Goal: Task Accomplishment & Management: Manage account settings

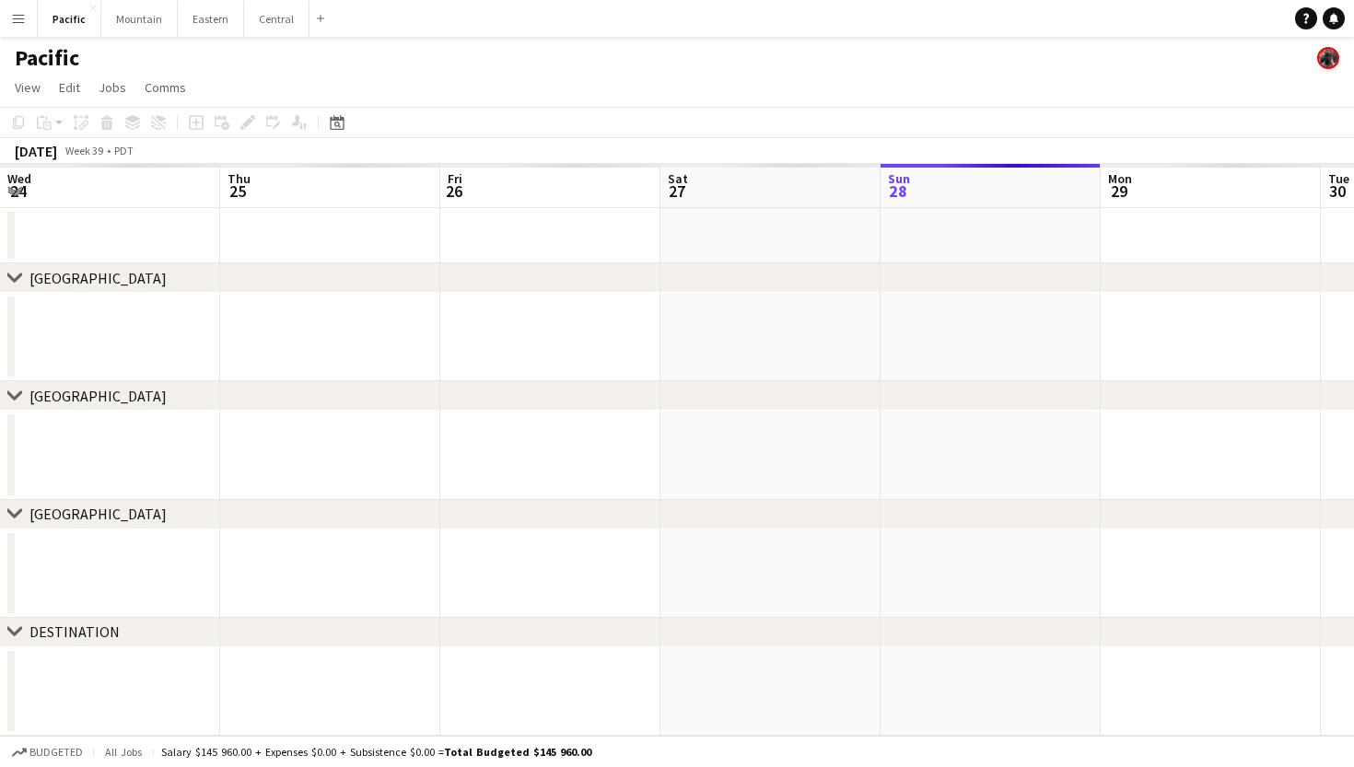
scroll to position [0, 440]
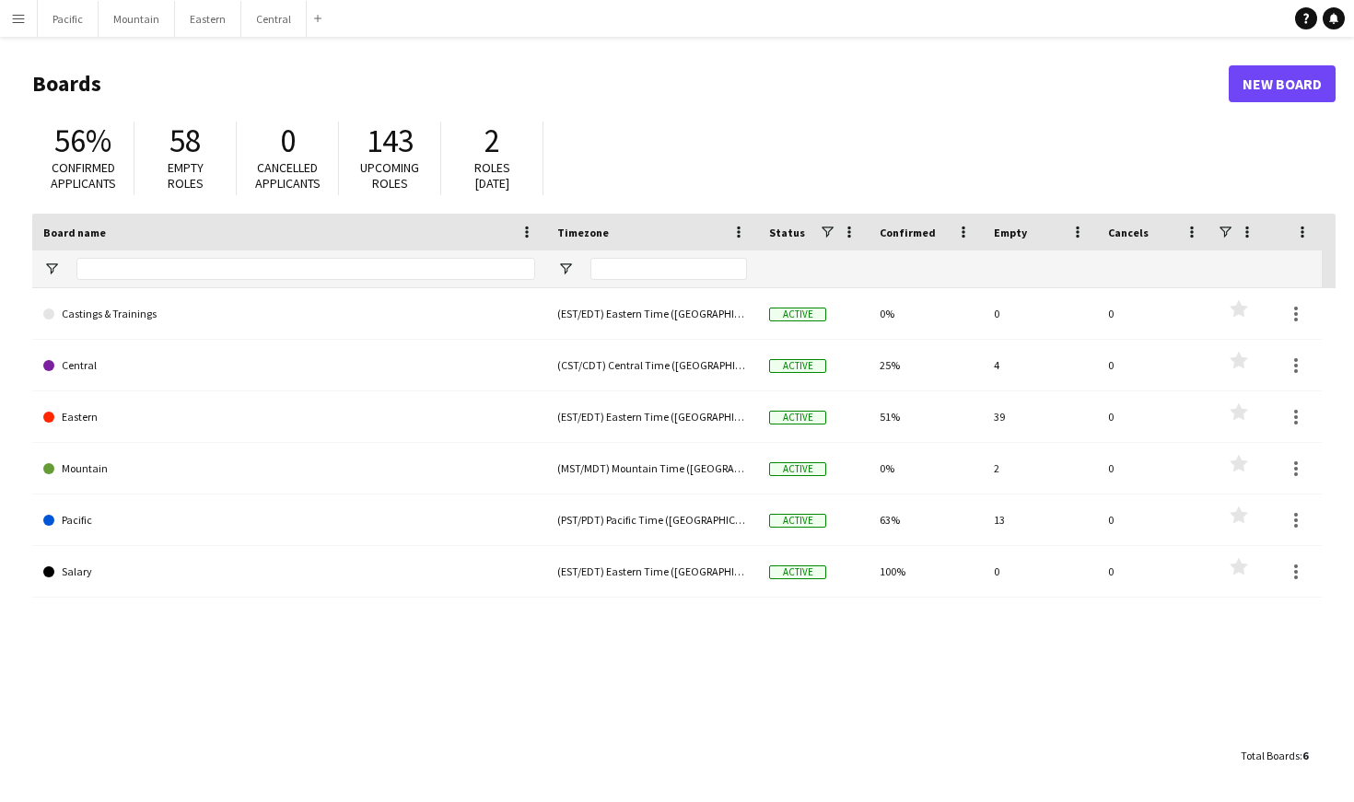
click at [22, 19] on app-icon "Menu" at bounding box center [18, 18] width 15 height 15
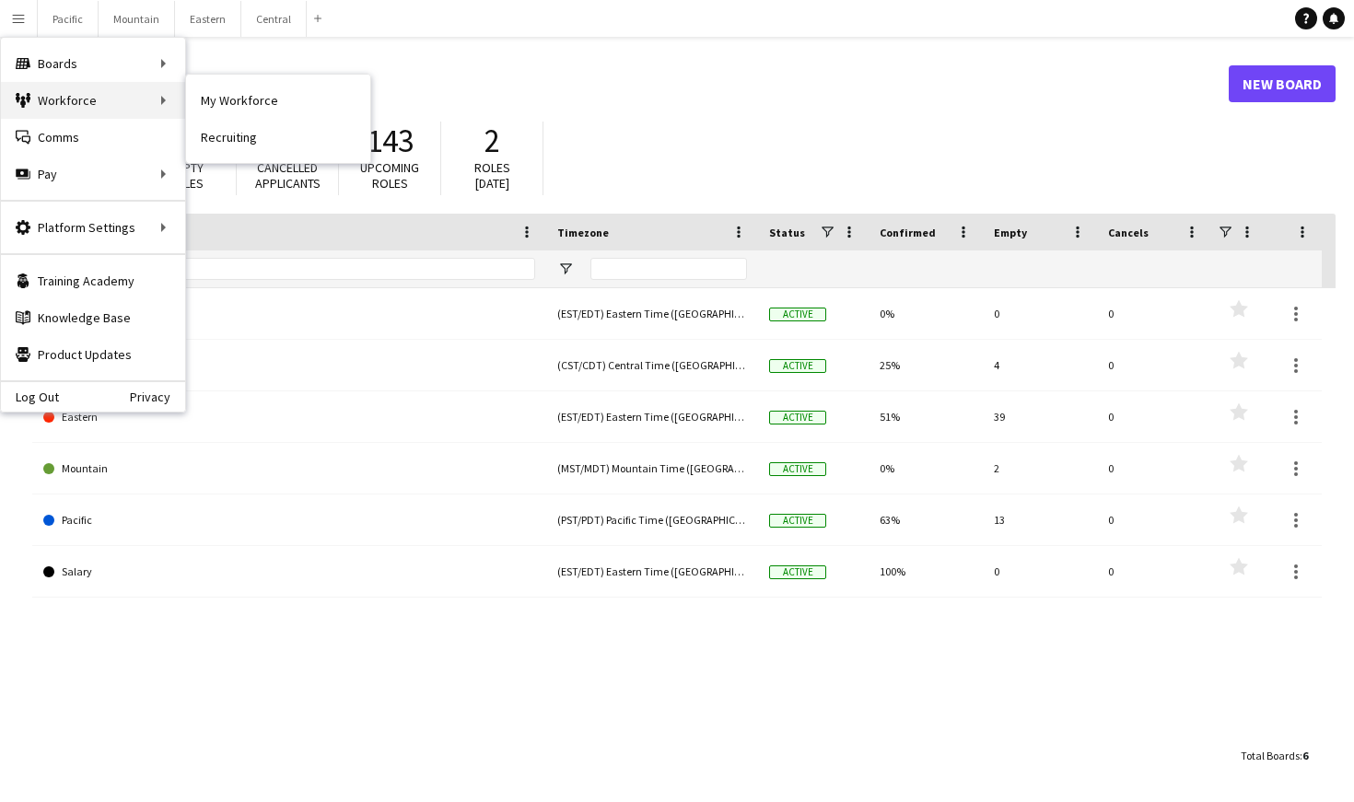
click at [111, 101] on div "Workforce Workforce" at bounding box center [93, 100] width 184 height 37
click at [222, 90] on link "All jobs" at bounding box center [278, 100] width 184 height 37
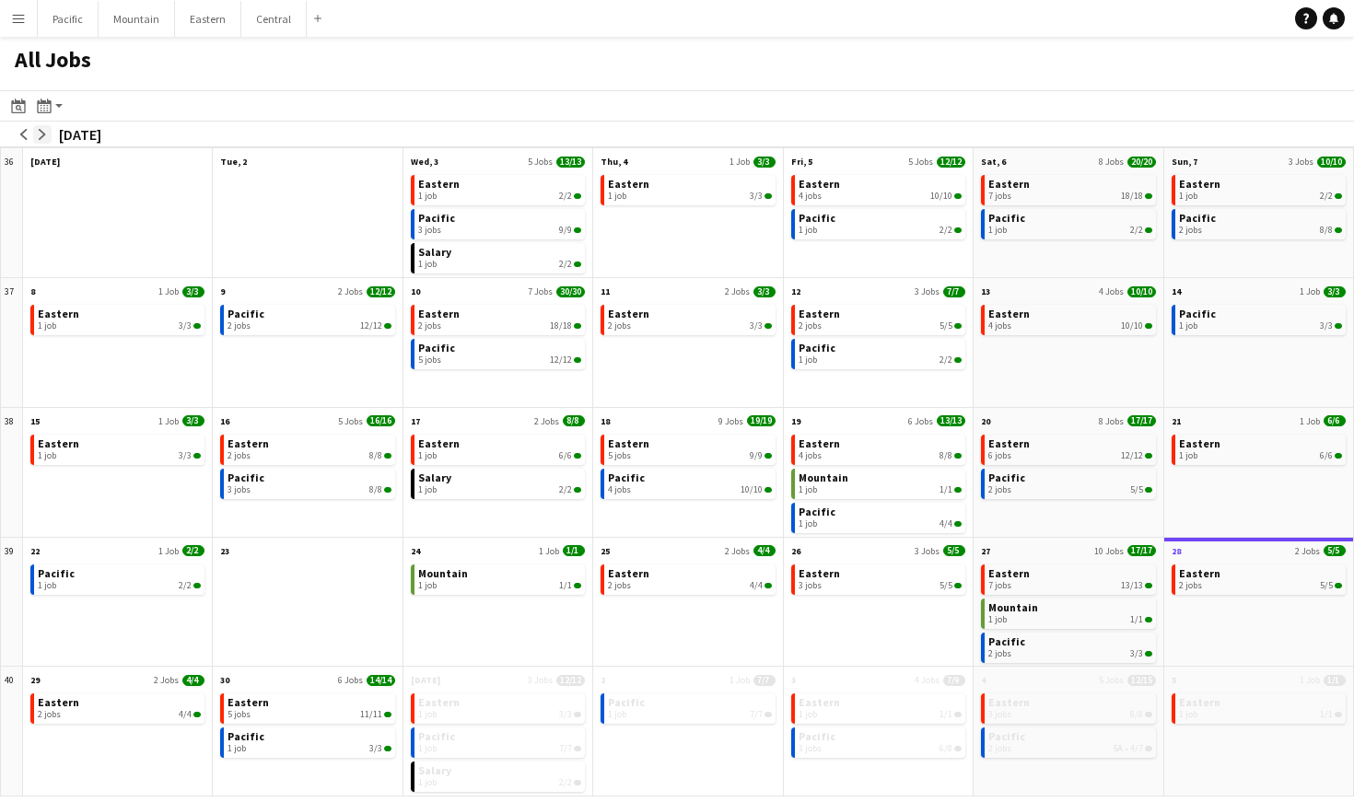
click at [43, 134] on app-icon "arrow-right" at bounding box center [42, 134] width 11 height 11
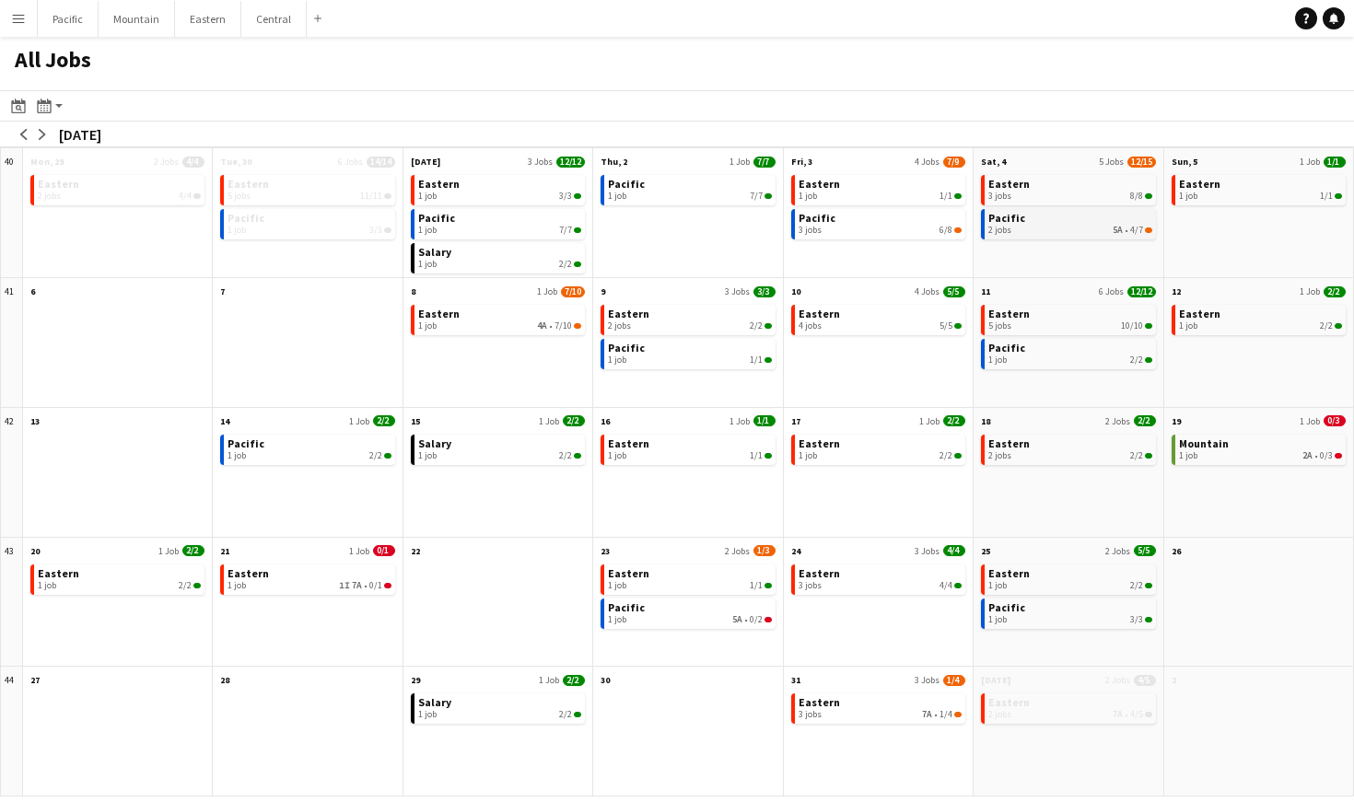
click at [1087, 218] on link "Pacific 2 jobs 5A • 4/7" at bounding box center [1069, 222] width 163 height 27
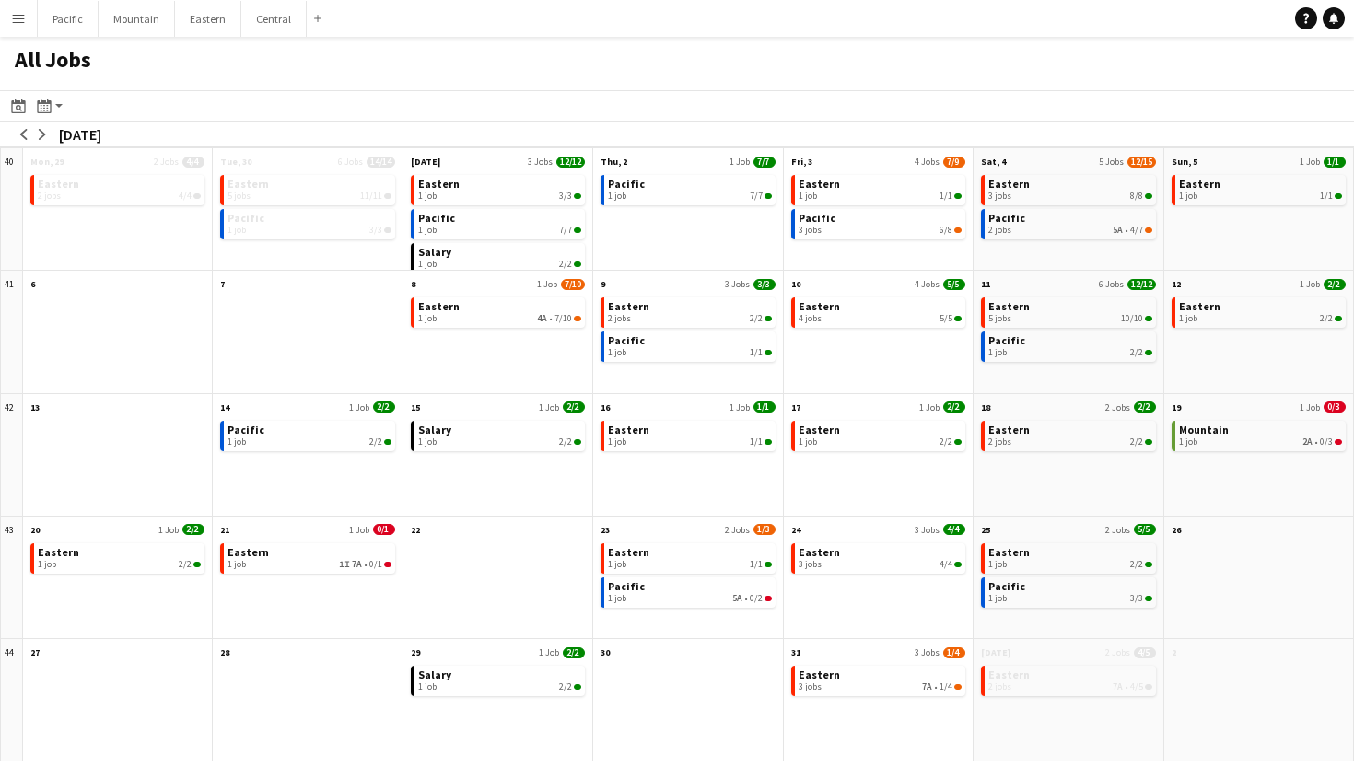
click at [19, 17] on app-icon "Menu" at bounding box center [18, 18] width 15 height 15
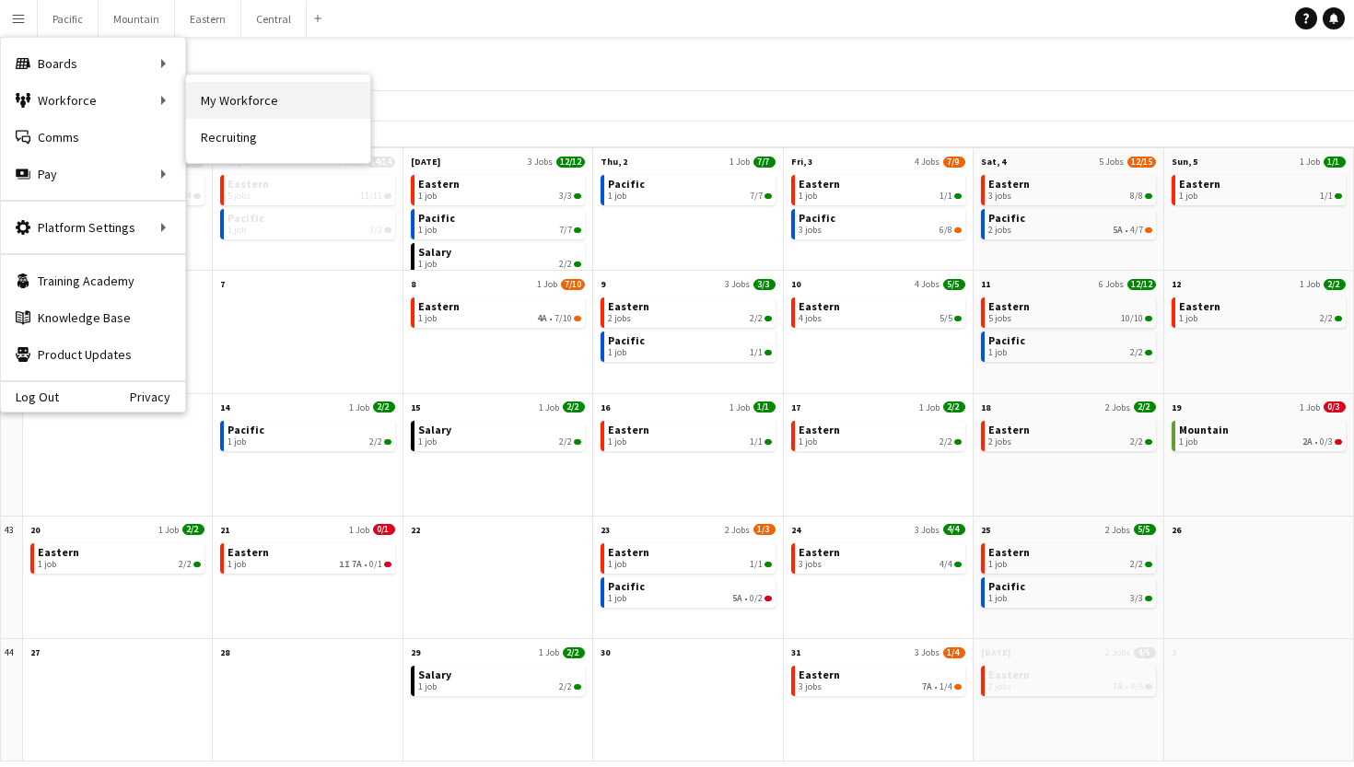
click at [270, 106] on link "My Workforce" at bounding box center [278, 100] width 184 height 37
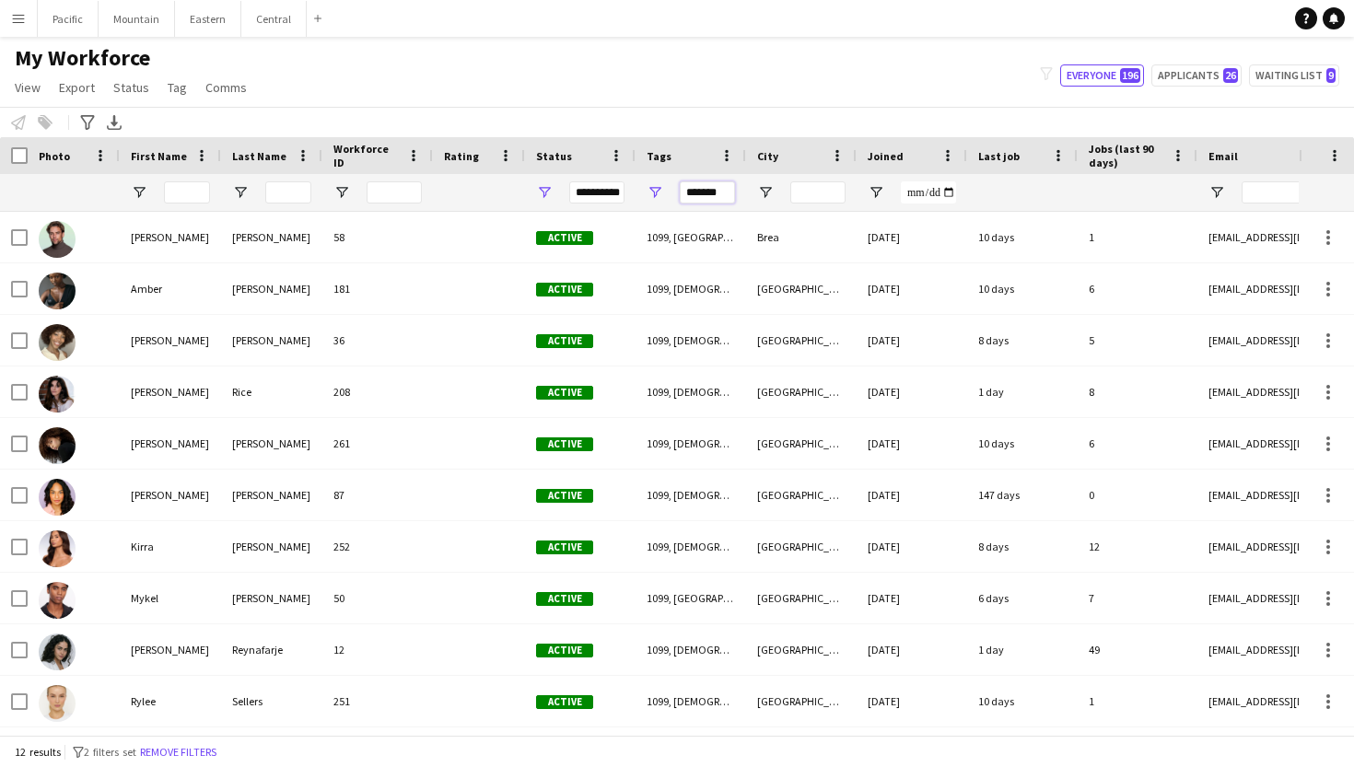
click at [701, 187] on input "*******" at bounding box center [707, 192] width 55 height 22
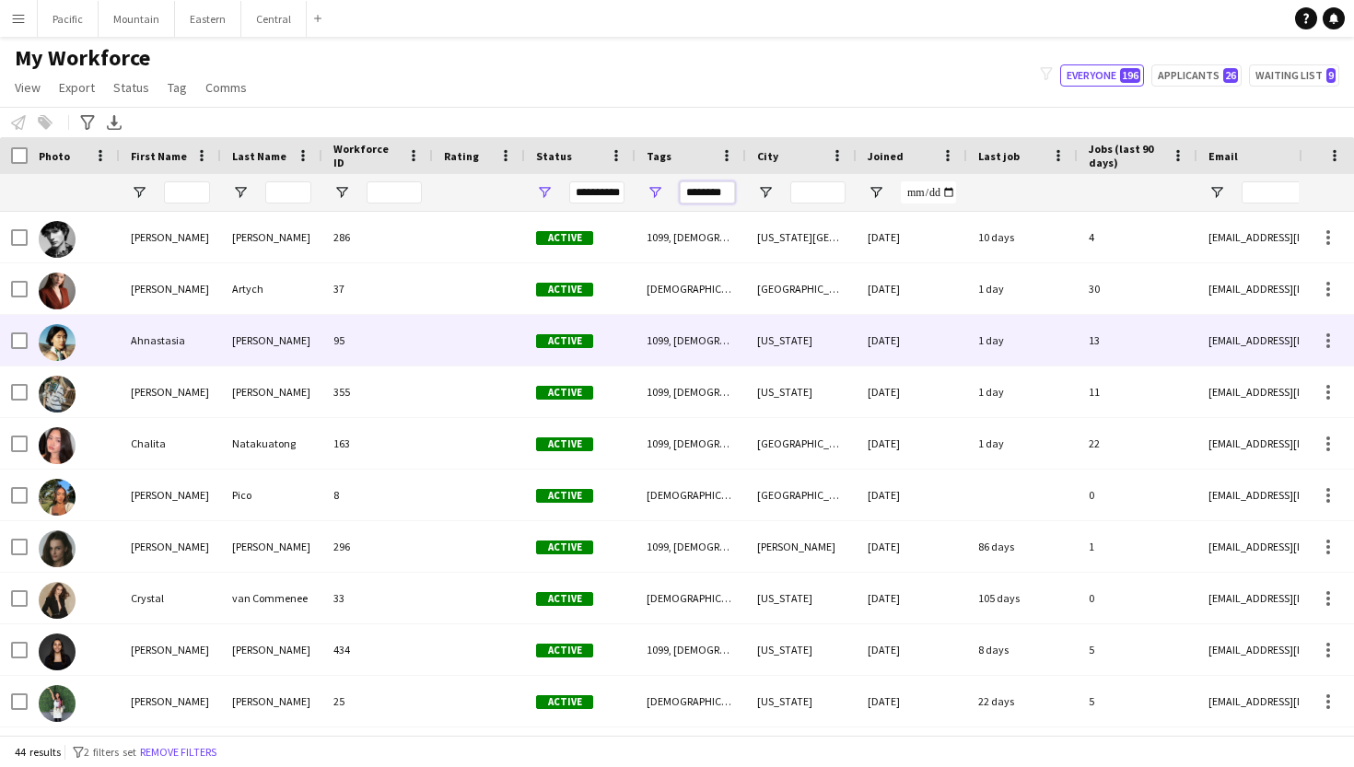
type input "********"
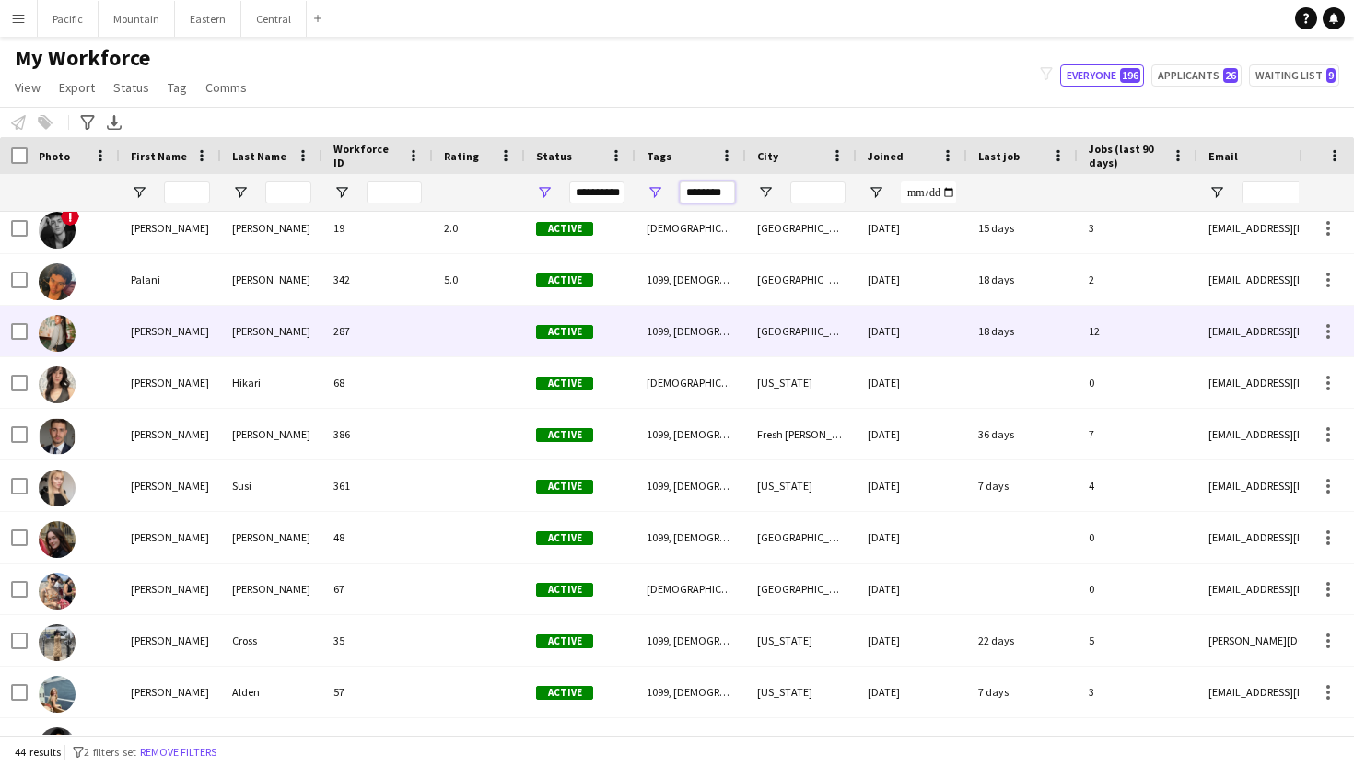
scroll to position [1660, 0]
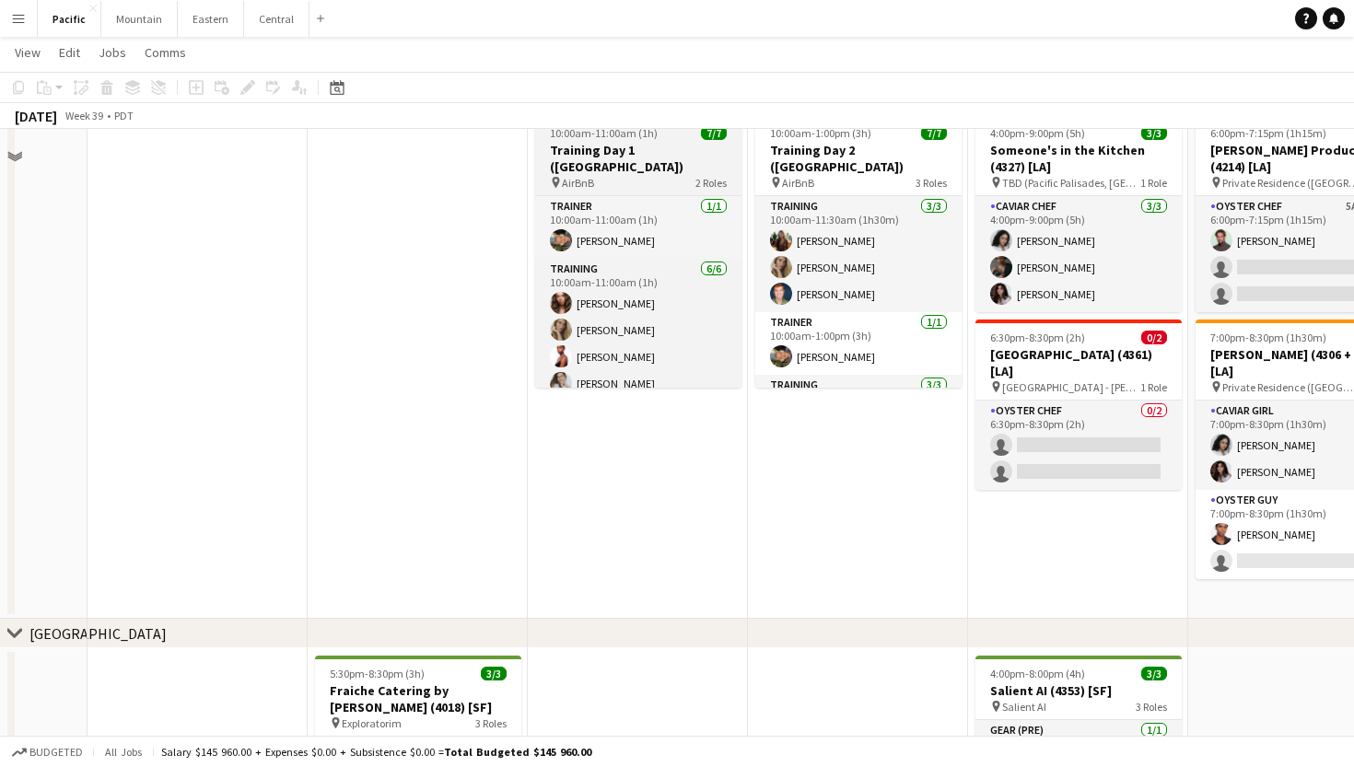
scroll to position [269, 0]
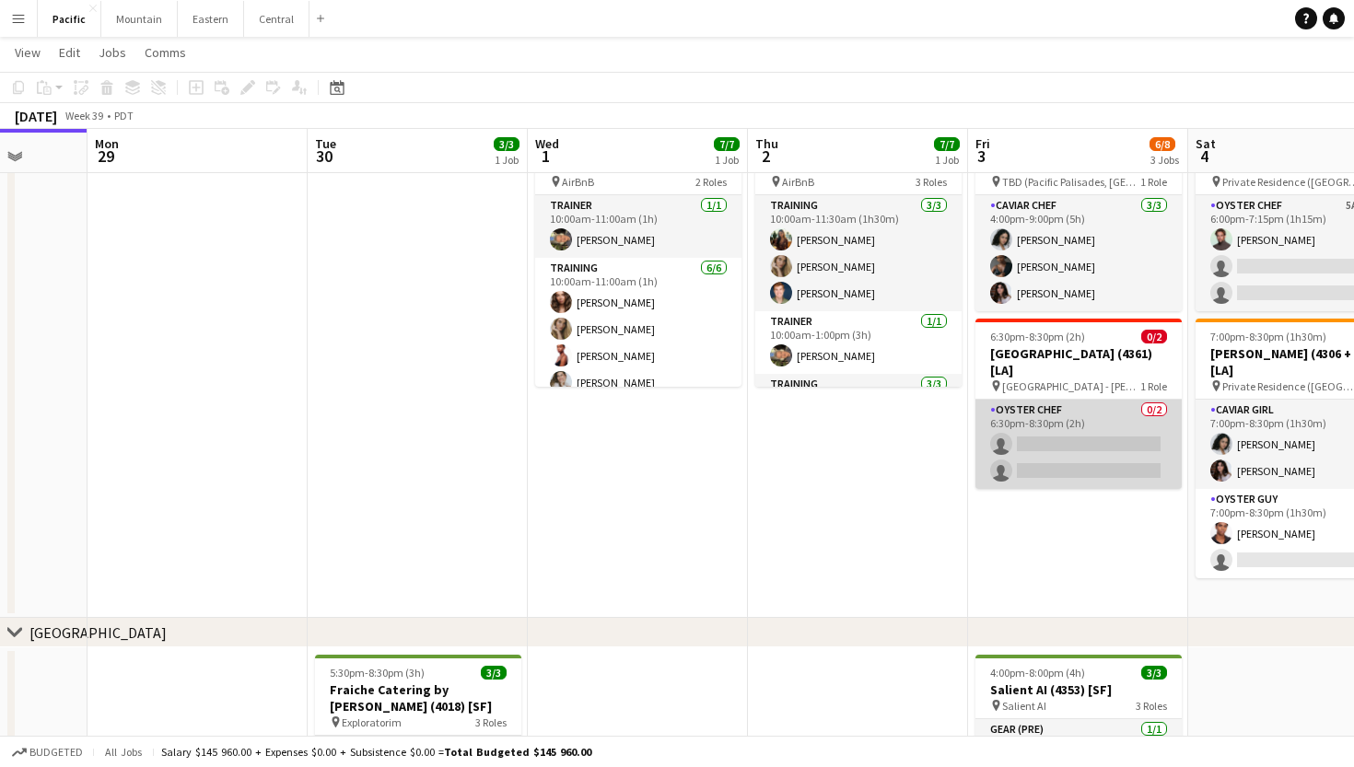
click at [1096, 442] on app-card-role "Oyster Chef 0/2 6:30pm-8:30pm (2h) single-neutral-actions single-neutral-actions" at bounding box center [1078, 444] width 206 height 89
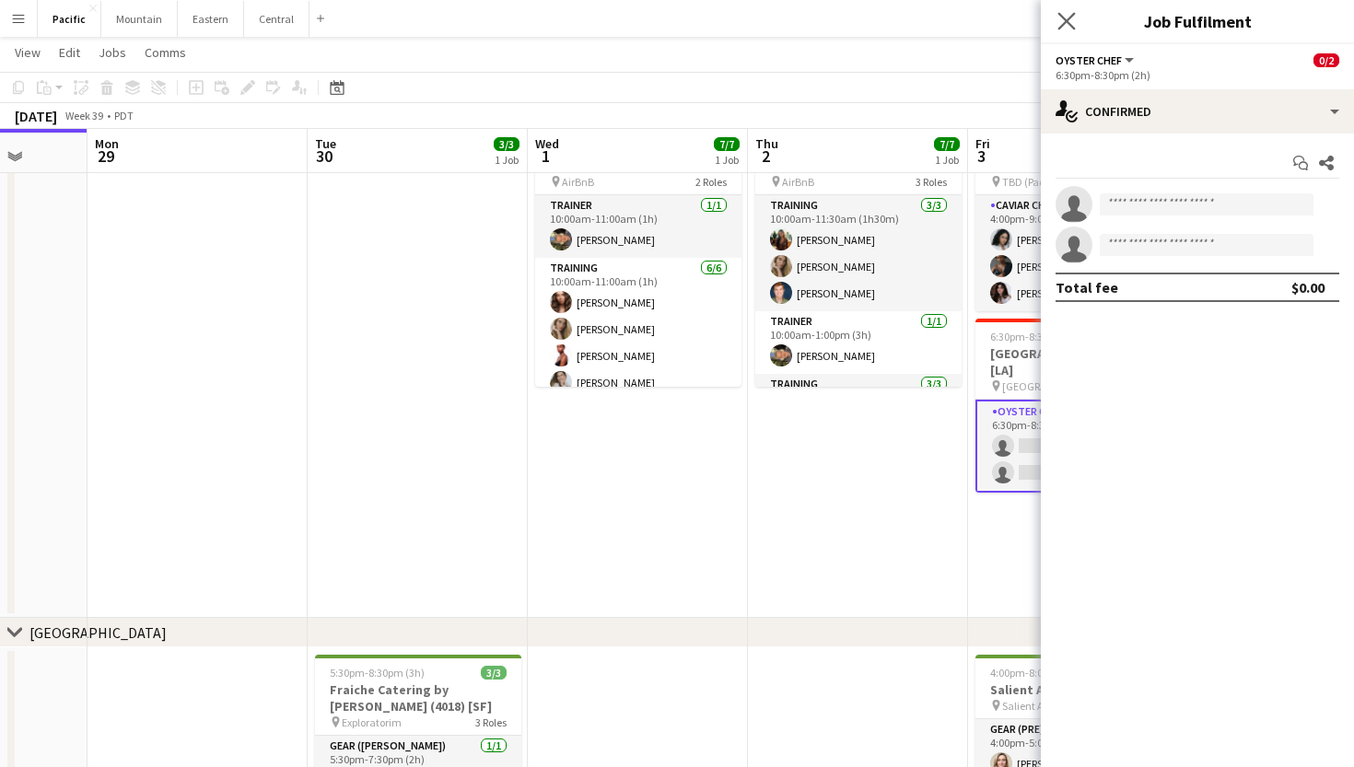
click at [1073, 30] on app-icon "Close pop-in" at bounding box center [1066, 21] width 27 height 27
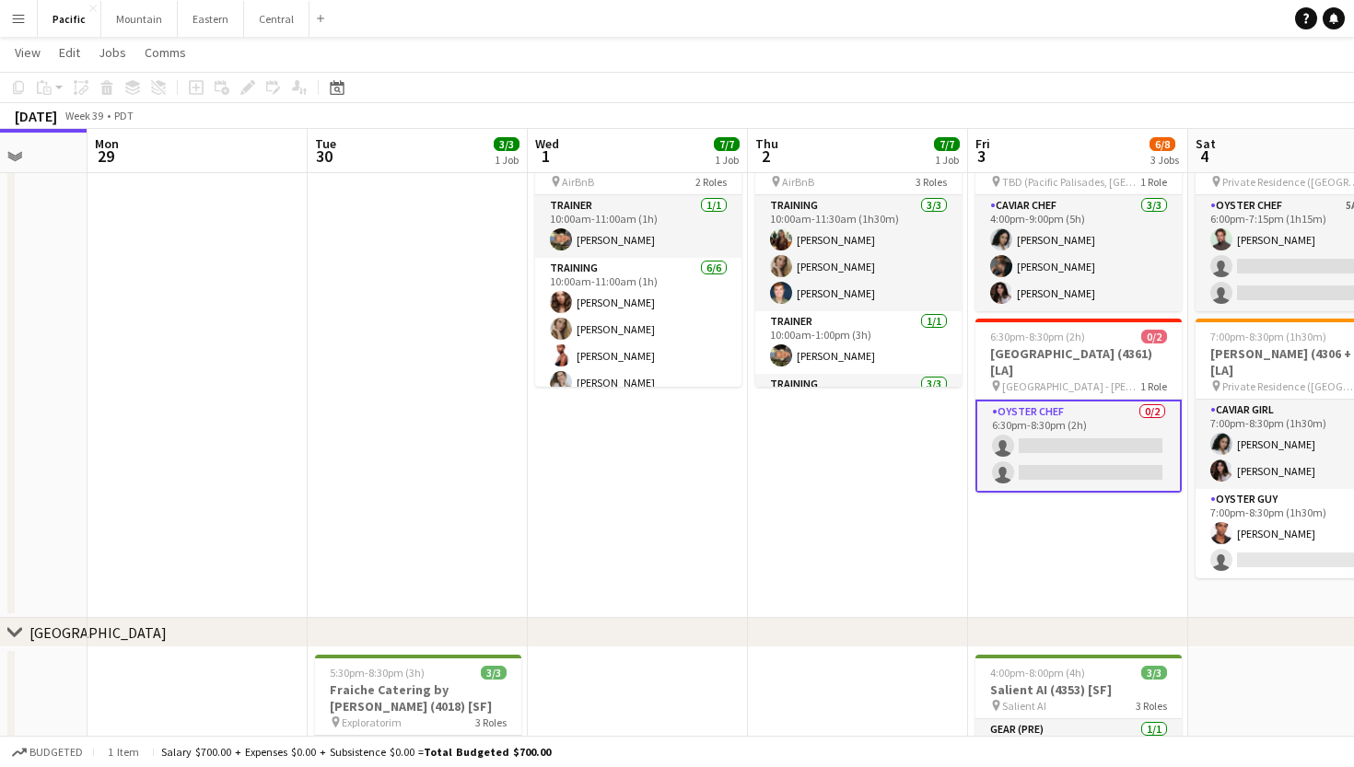
click at [17, 22] on app-icon "Menu" at bounding box center [18, 18] width 15 height 15
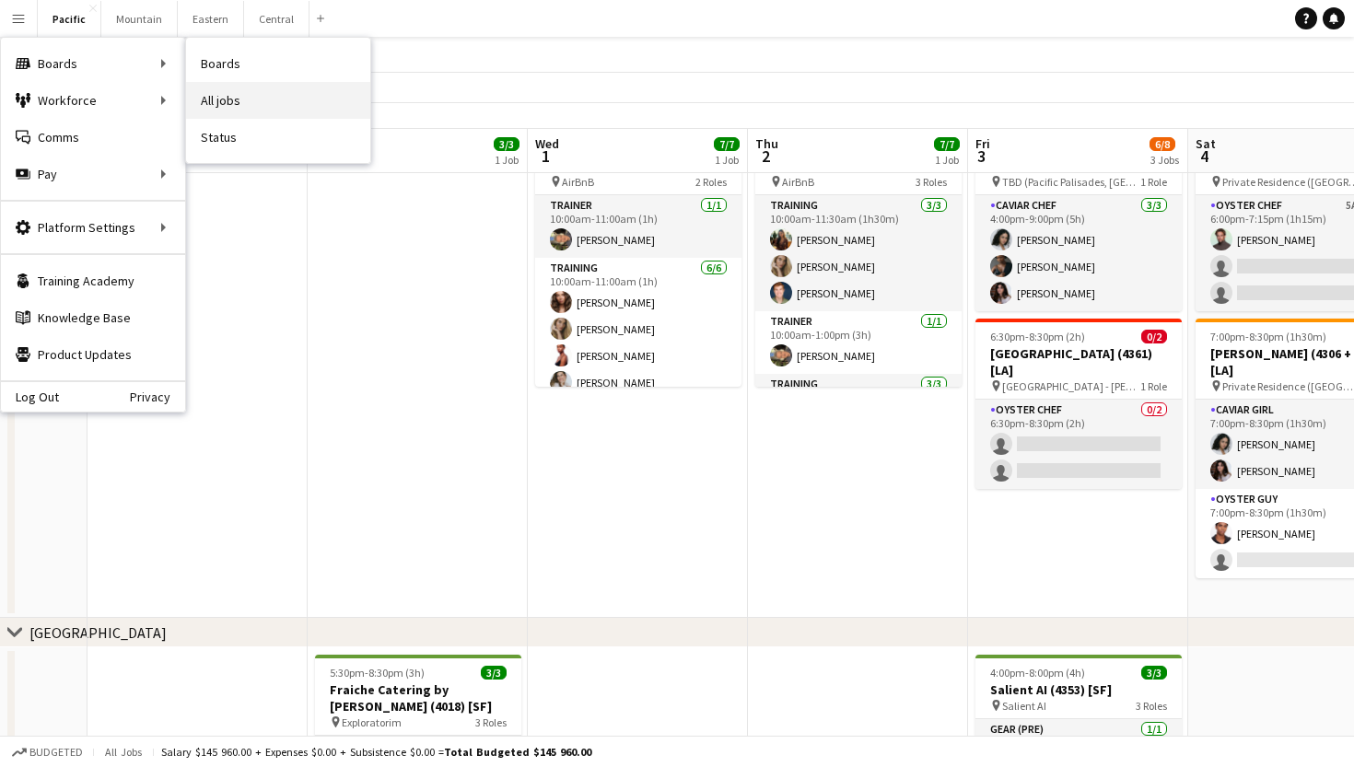
click at [245, 99] on link "All jobs" at bounding box center [278, 100] width 184 height 37
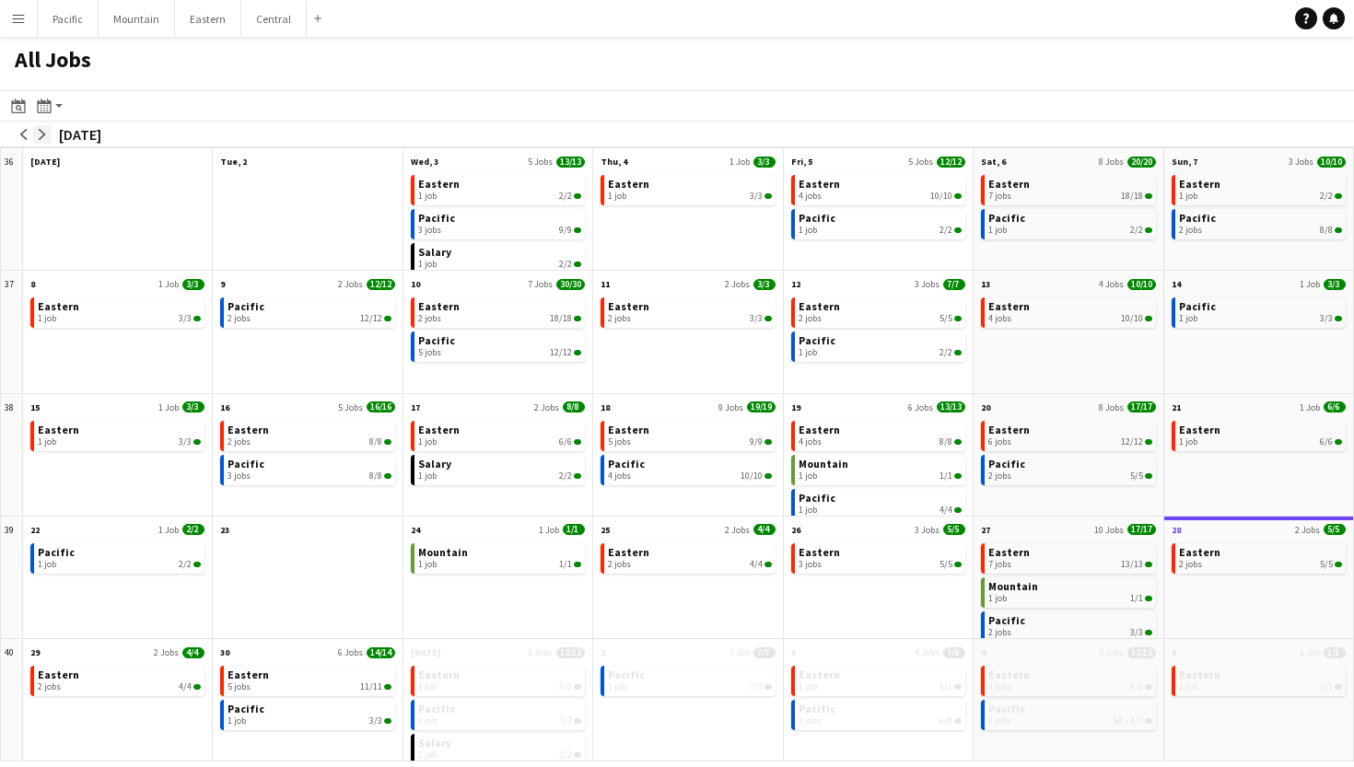
click at [38, 137] on app-icon "arrow-right" at bounding box center [42, 134] width 11 height 11
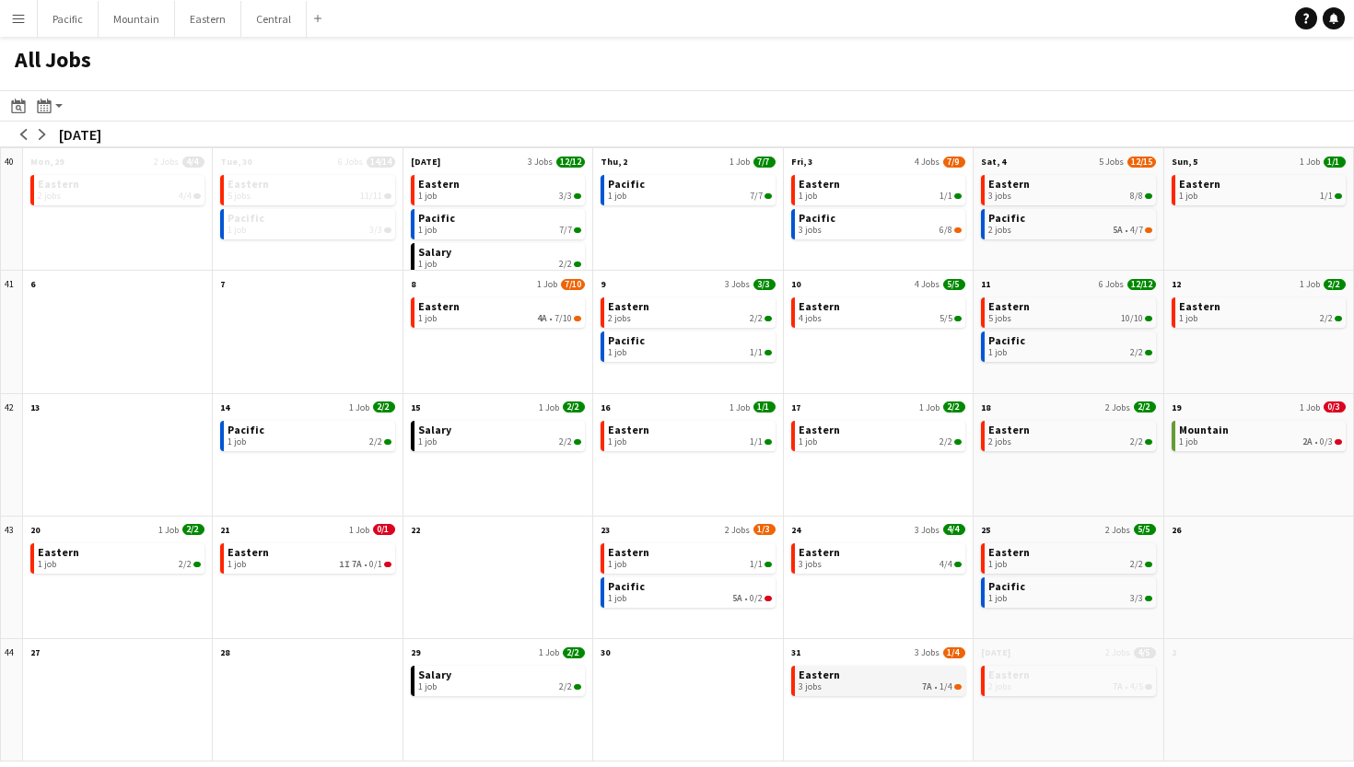
click at [873, 687] on div "3 jobs 7A • 1/4" at bounding box center [879, 686] width 163 height 11
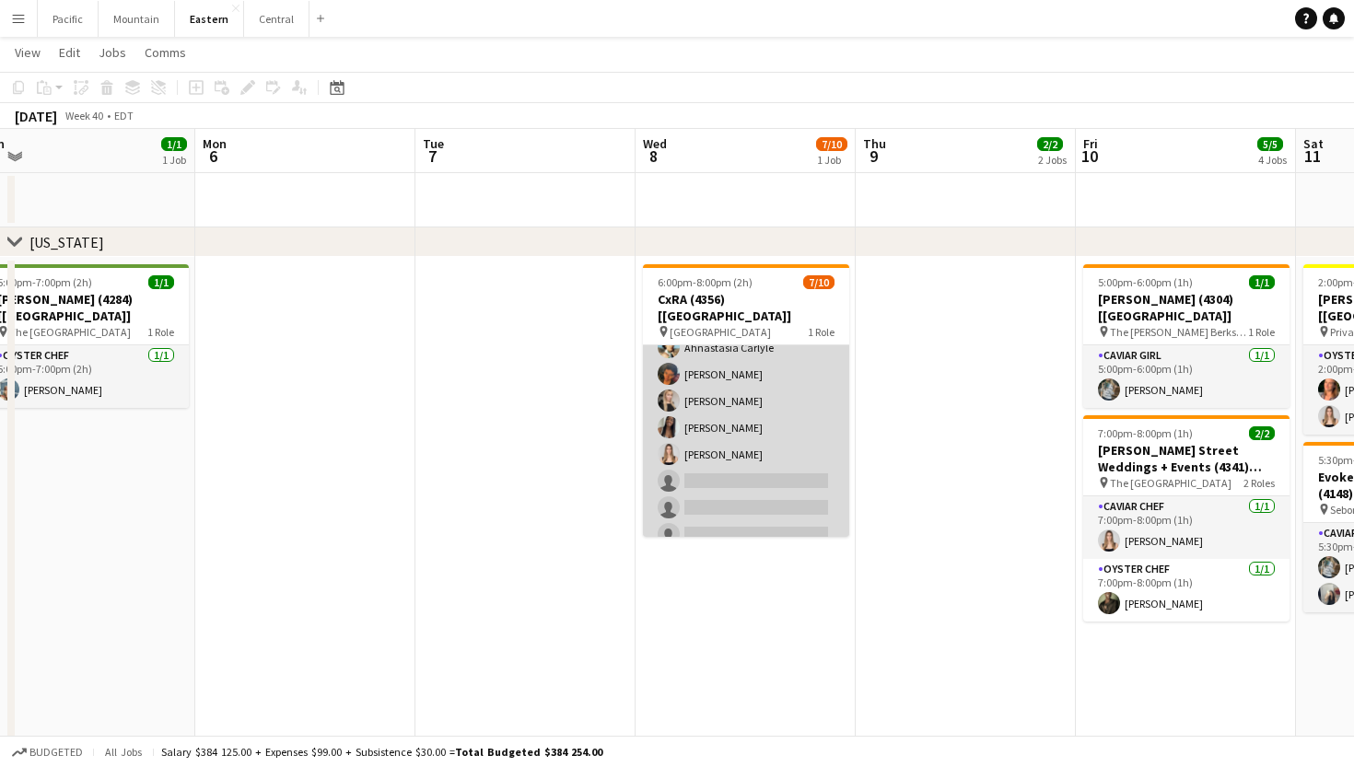
scroll to position [95, 0]
click at [794, 428] on app-card-role "Caviar Chef 4A [DATE] 6:00pm-8:00pm (2h) [PERSON_NAME] [PERSON_NAME] Ahnastasia…" at bounding box center [746, 401] width 206 height 303
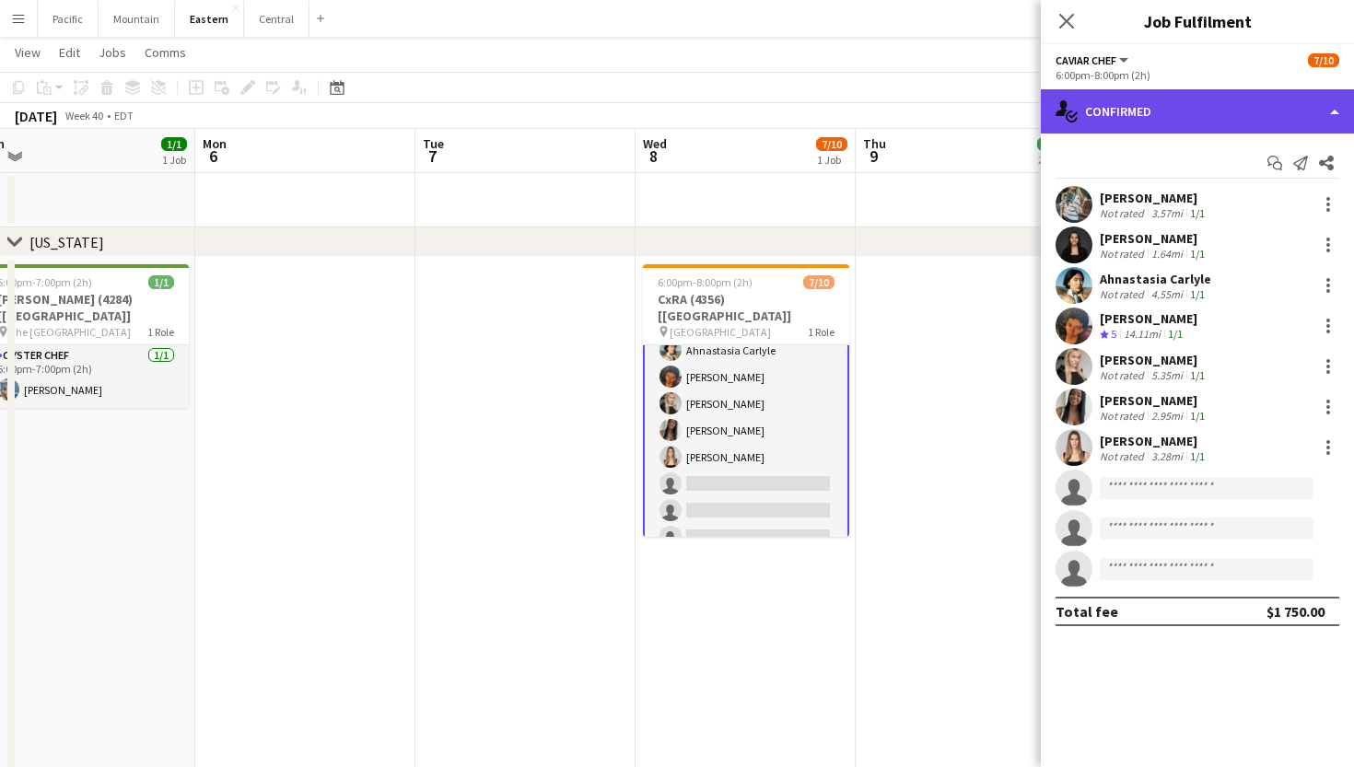
click at [1234, 122] on div "single-neutral-actions-check-2 Confirmed" at bounding box center [1197, 111] width 313 height 44
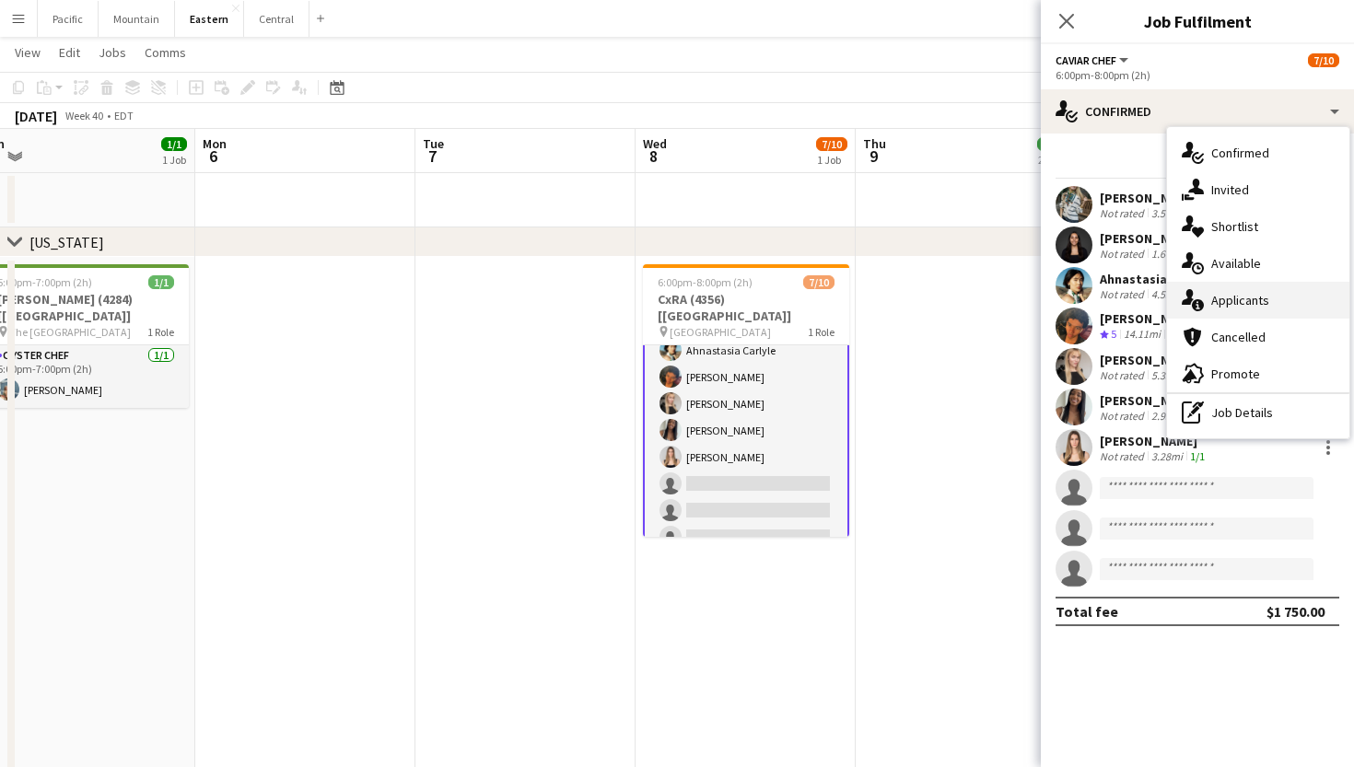
click at [1247, 301] on span "Applicants" at bounding box center [1240, 300] width 58 height 17
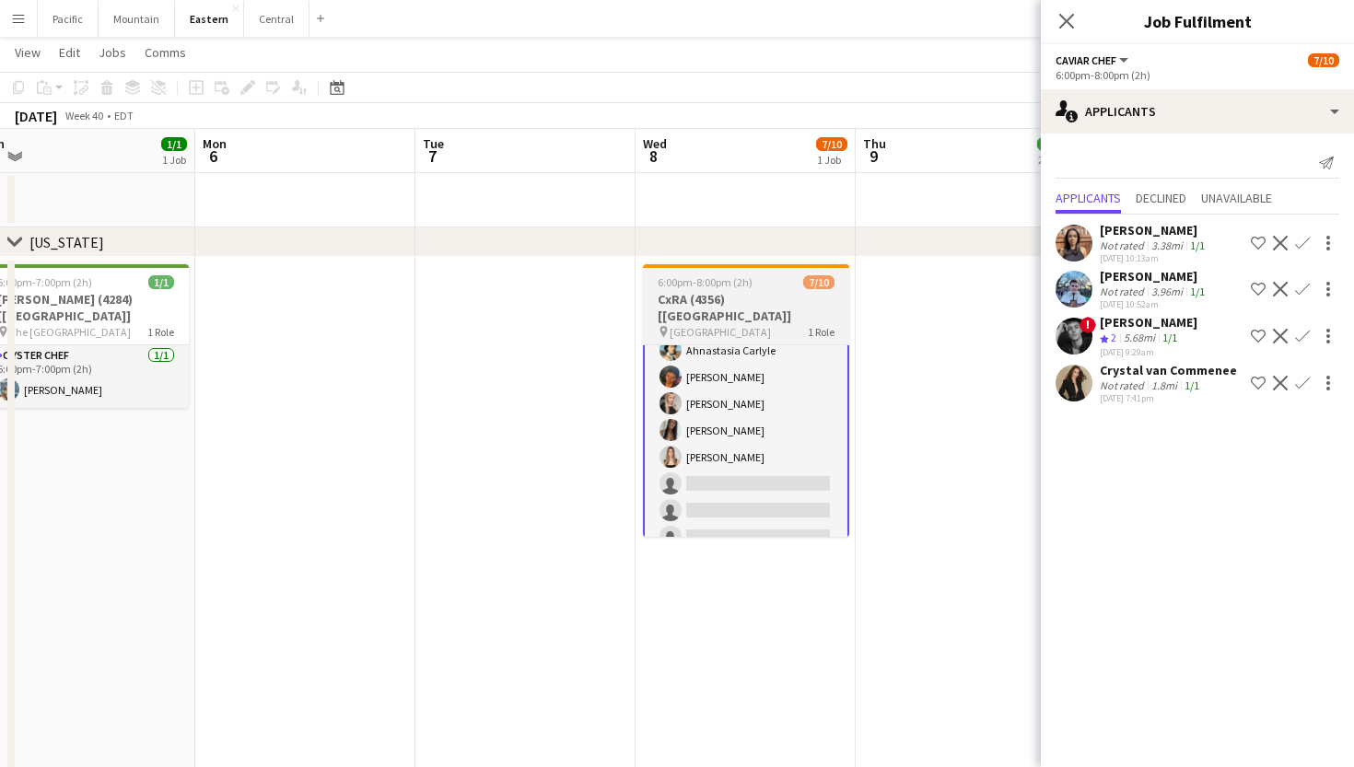
click at [747, 324] on div "pin [GEOGRAPHIC_DATA] 1 Role" at bounding box center [746, 331] width 206 height 15
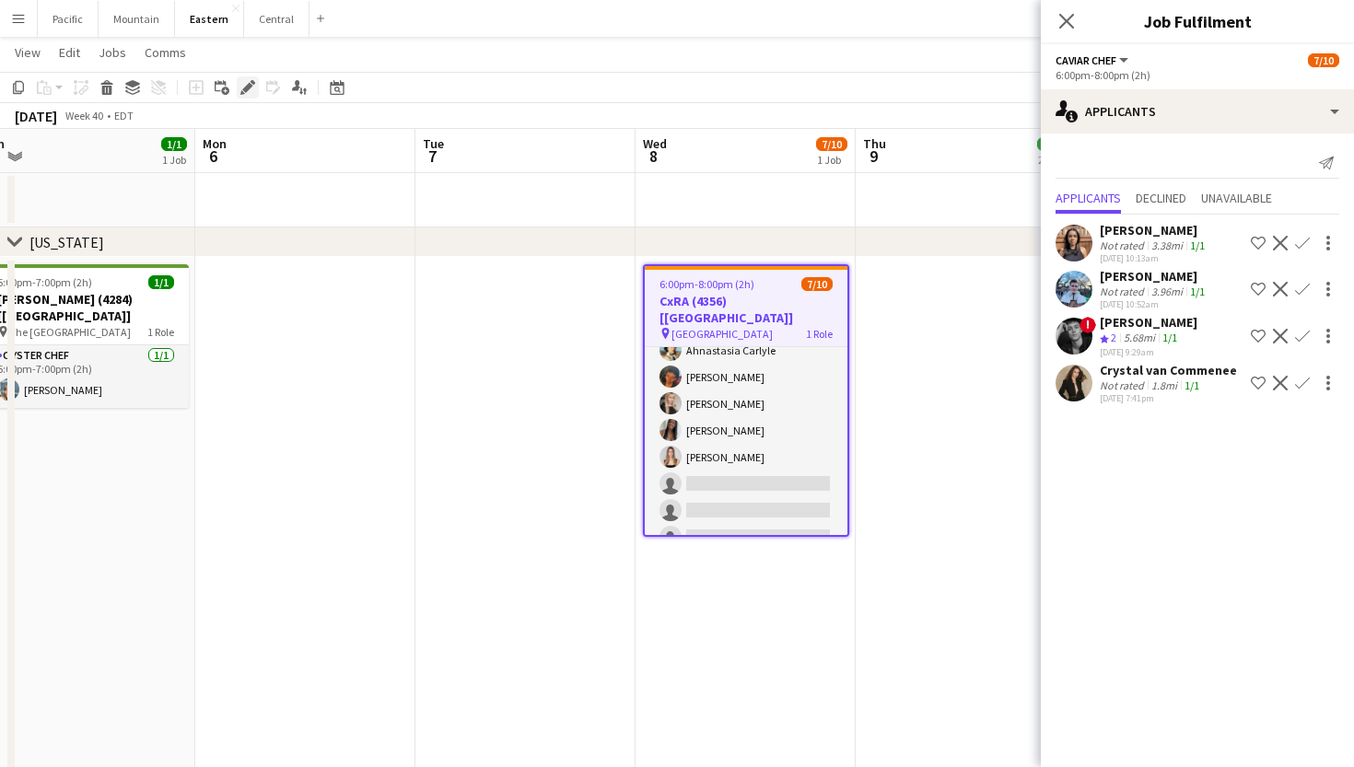
click at [257, 84] on div "Edit" at bounding box center [248, 87] width 22 height 22
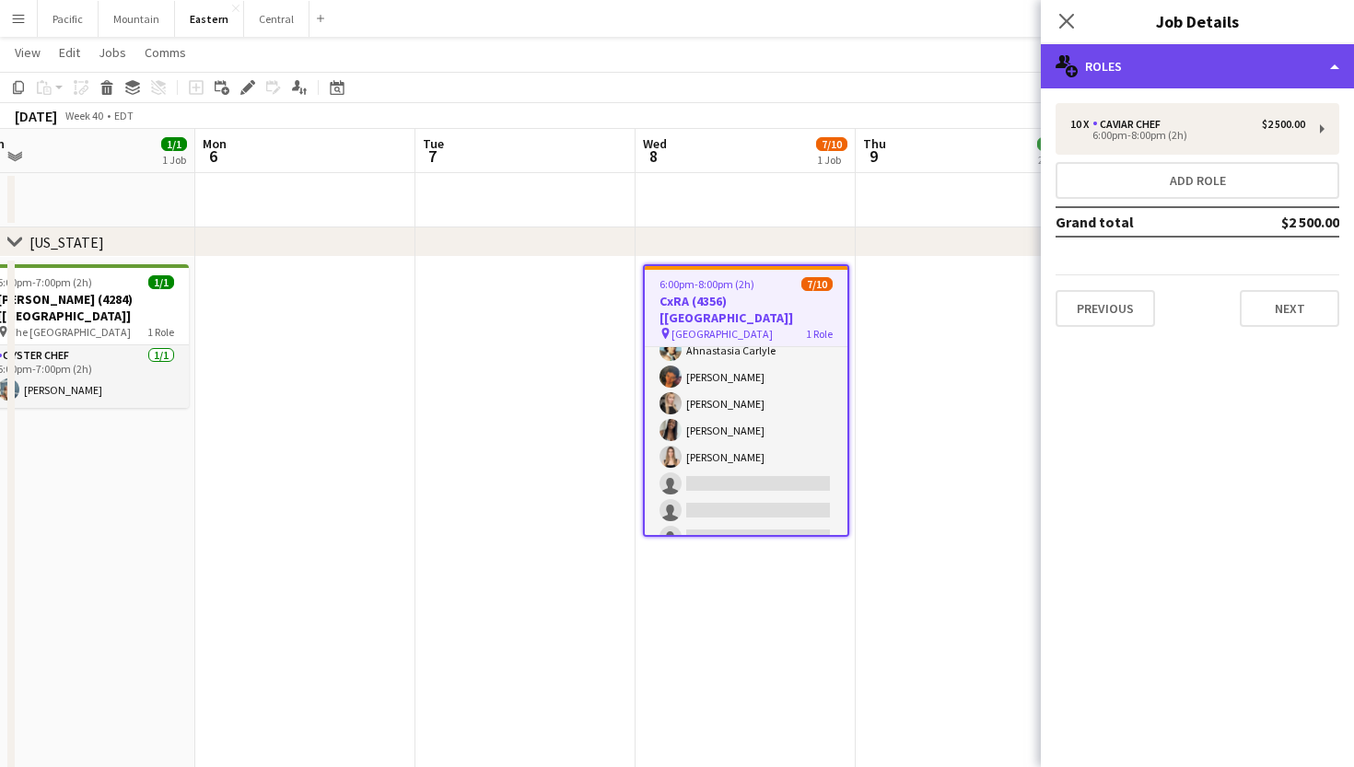
click at [1156, 69] on div "multiple-users-add Roles" at bounding box center [1197, 66] width 313 height 44
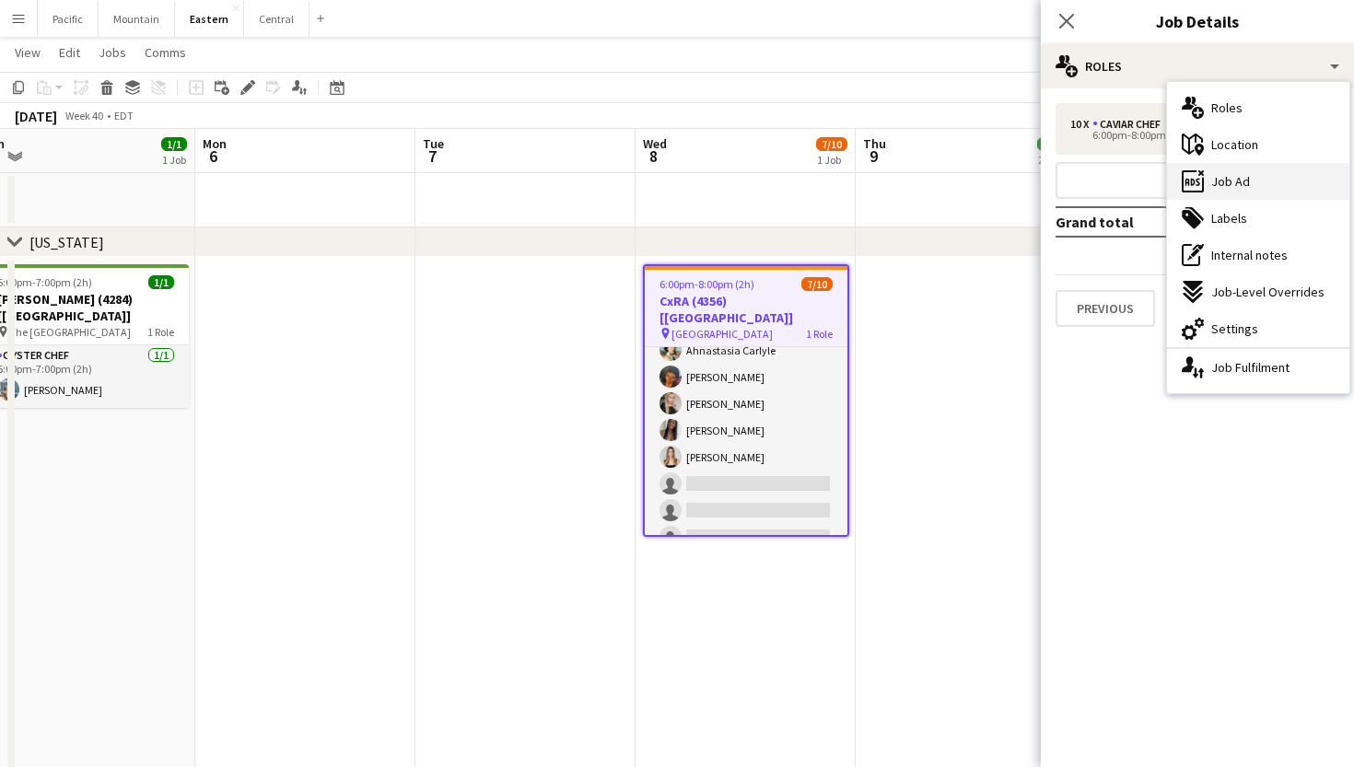
click at [1250, 185] on div "ads-window Job Ad" at bounding box center [1258, 181] width 182 height 37
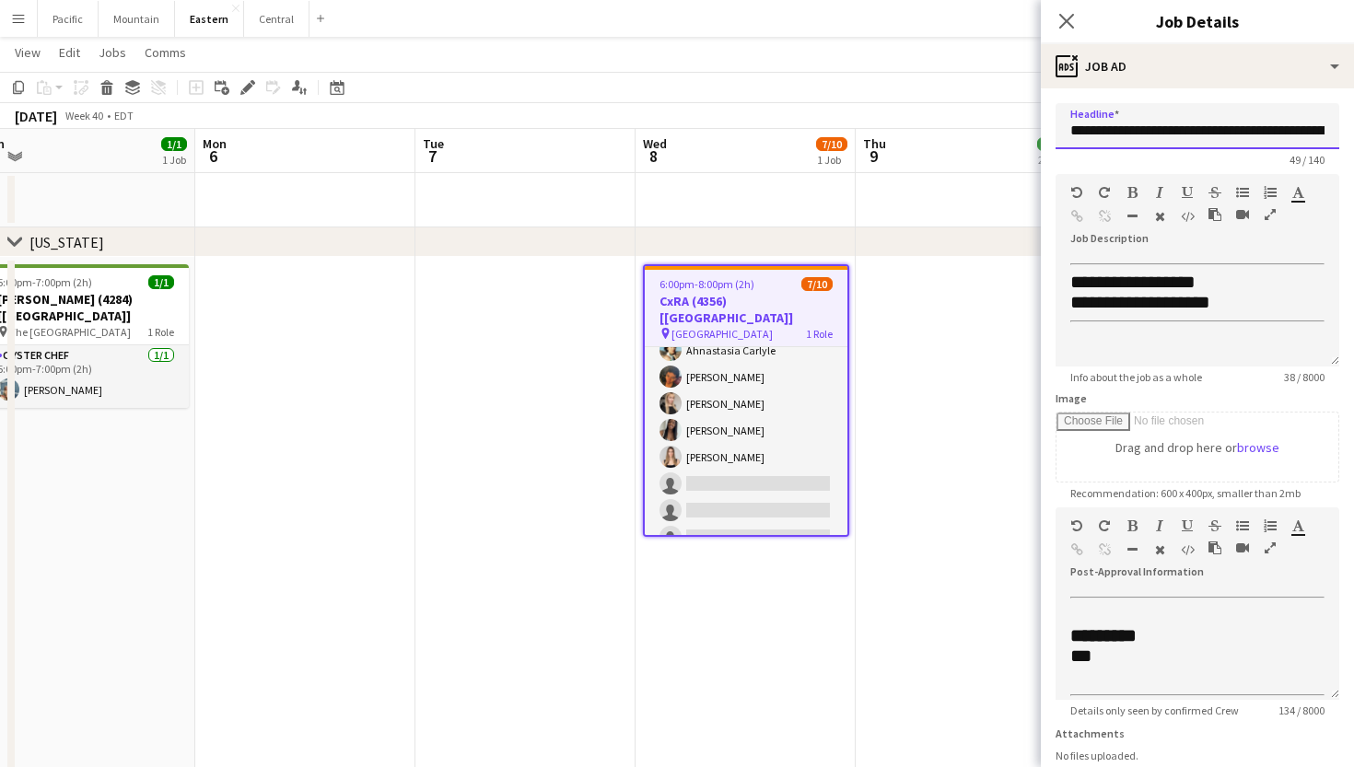
click at [1169, 140] on input "**********" at bounding box center [1197, 126] width 284 height 46
type input "**********"
click at [1064, 24] on icon at bounding box center [1065, 20] width 17 height 17
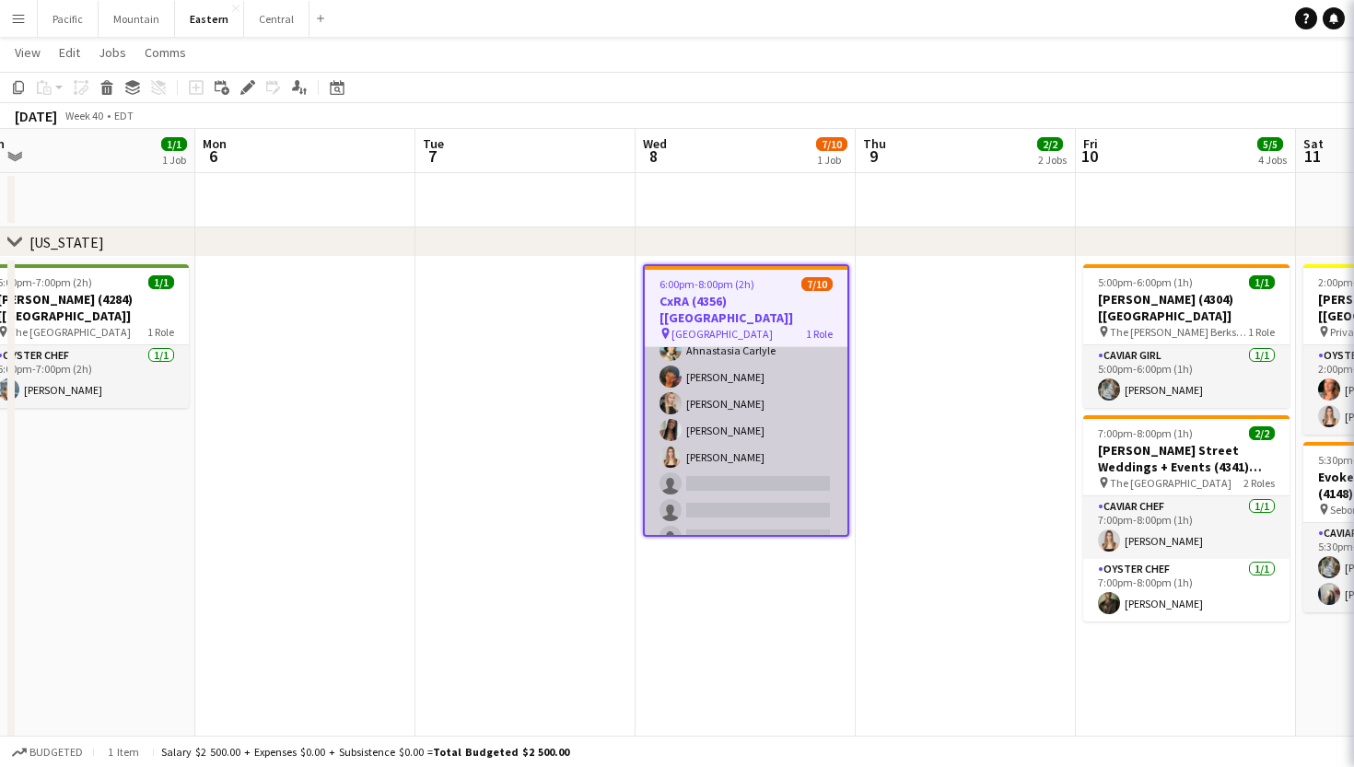
click at [782, 460] on app-card-role "Caviar Chef 4A [DATE] 6:00pm-8:00pm (2h) [PERSON_NAME] [PERSON_NAME] Ahnastasia…" at bounding box center [746, 403] width 203 height 303
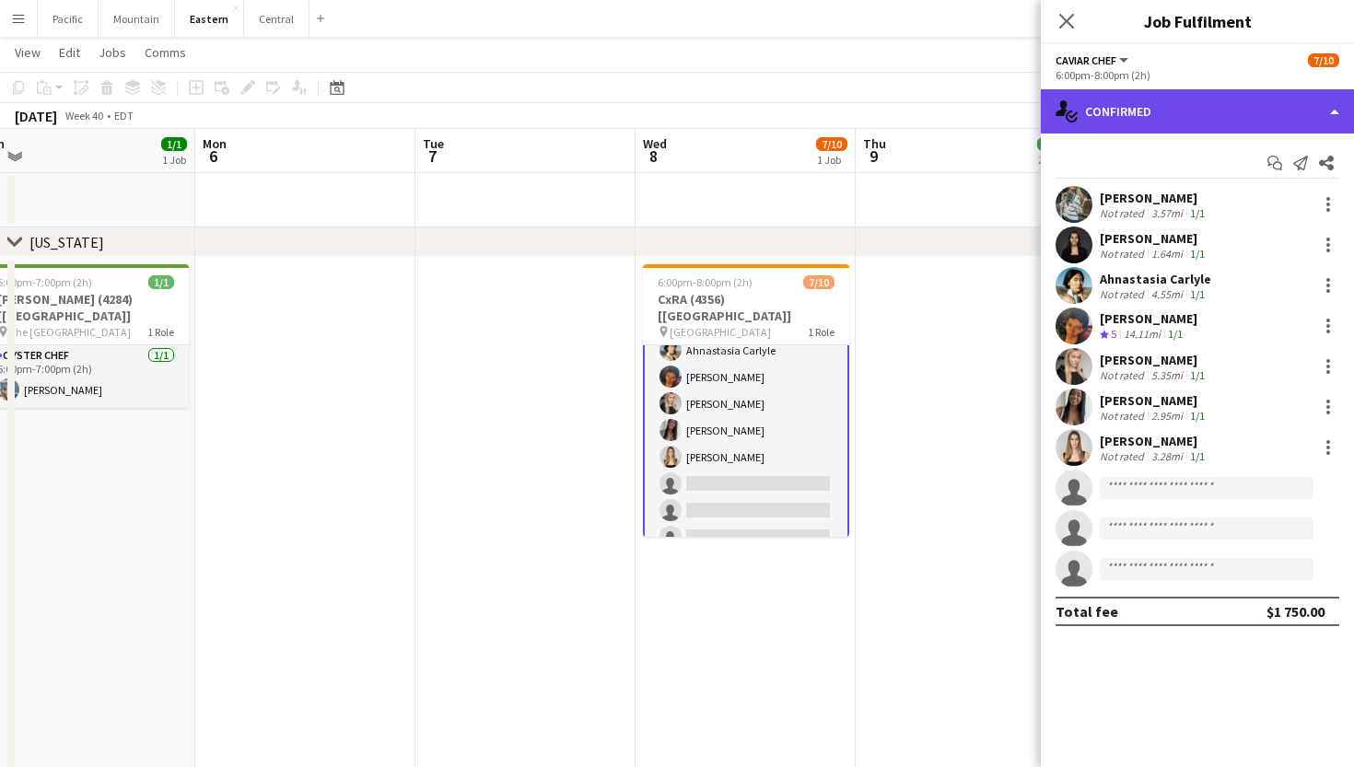
click at [1141, 108] on div "single-neutral-actions-check-2 Confirmed" at bounding box center [1197, 111] width 313 height 44
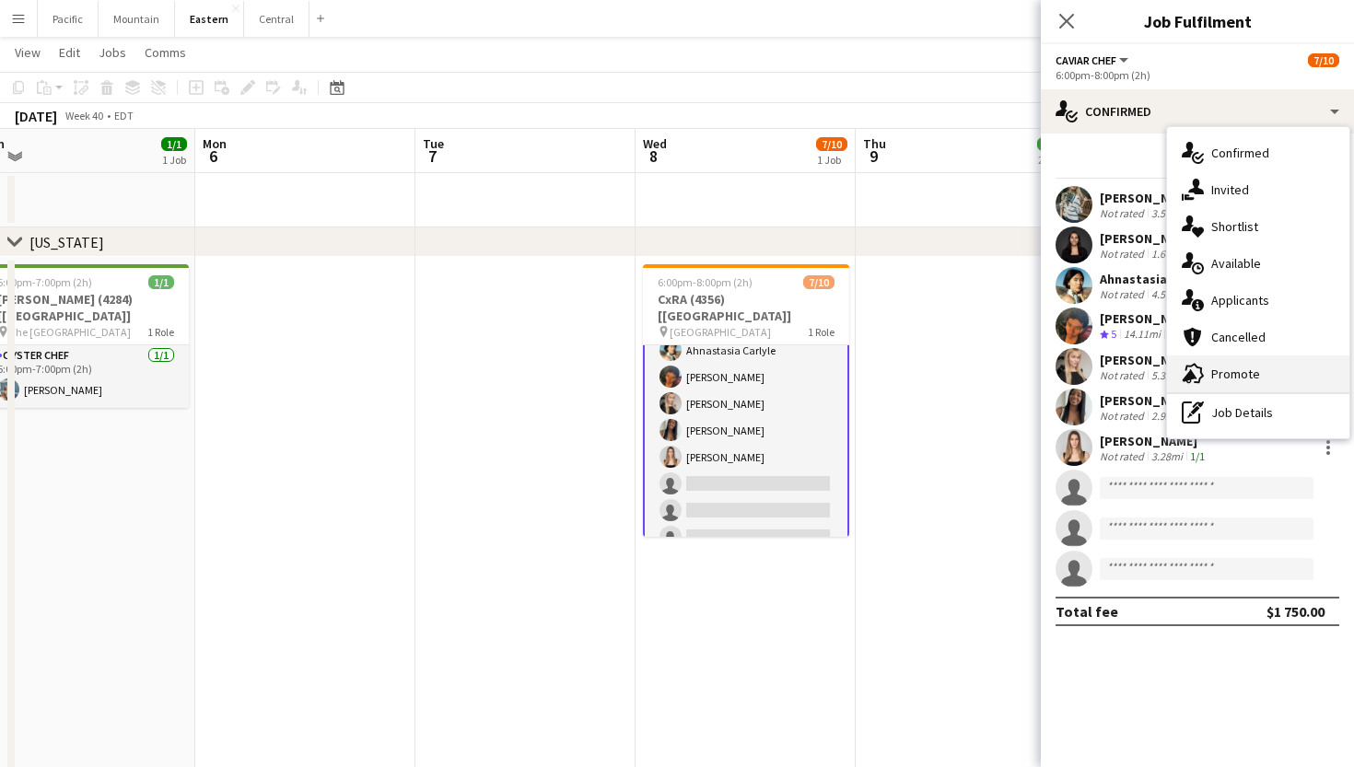
click at [1224, 367] on span "Promote" at bounding box center [1235, 374] width 49 height 17
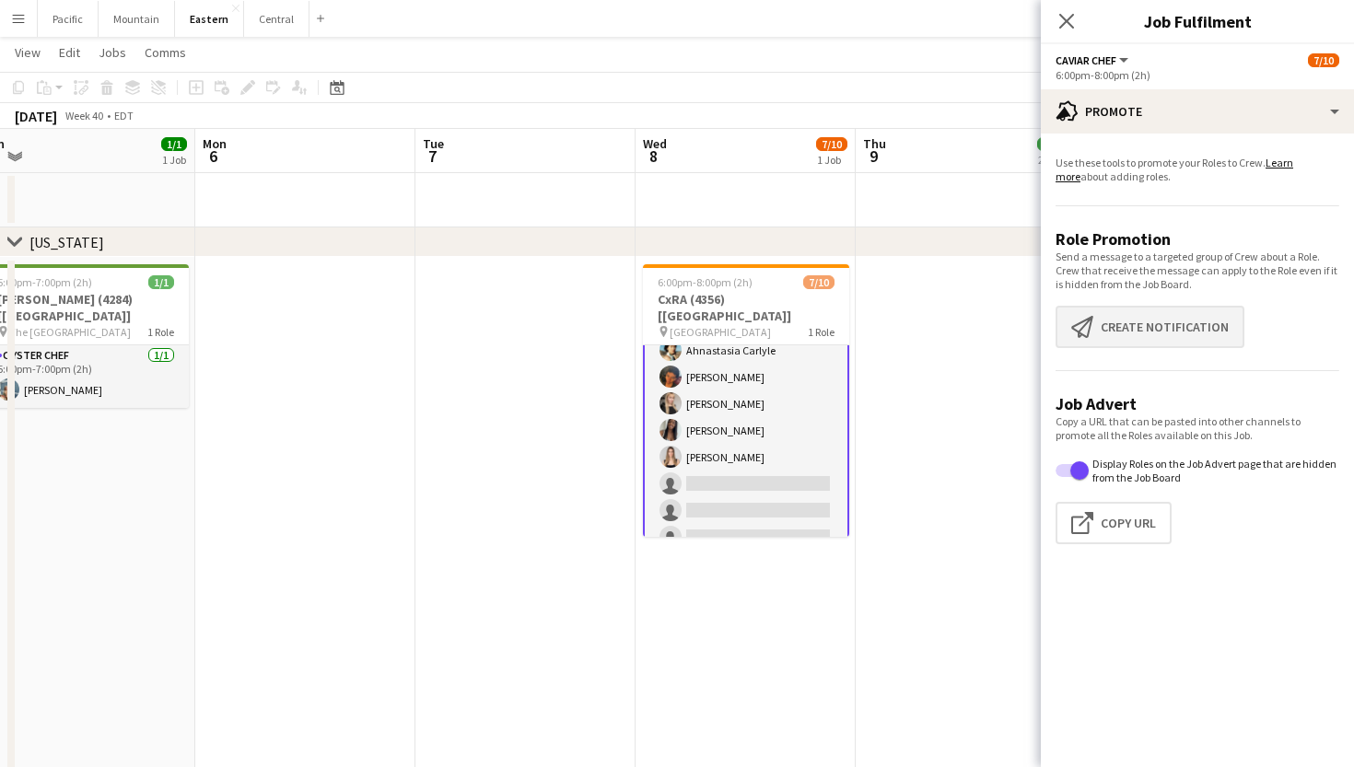
click at [1168, 315] on button "Create notification Create notification" at bounding box center [1149, 327] width 189 height 42
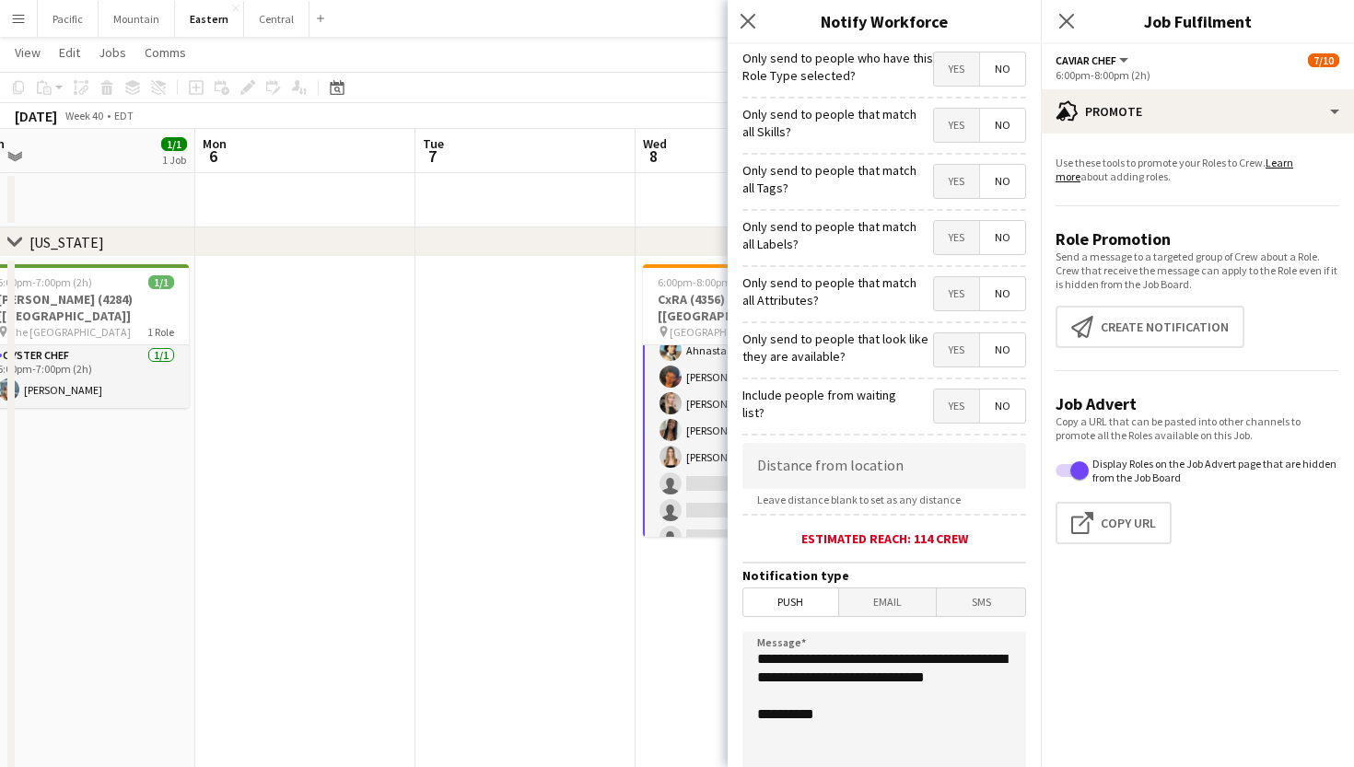
click at [942, 180] on span "Yes" at bounding box center [956, 181] width 45 height 33
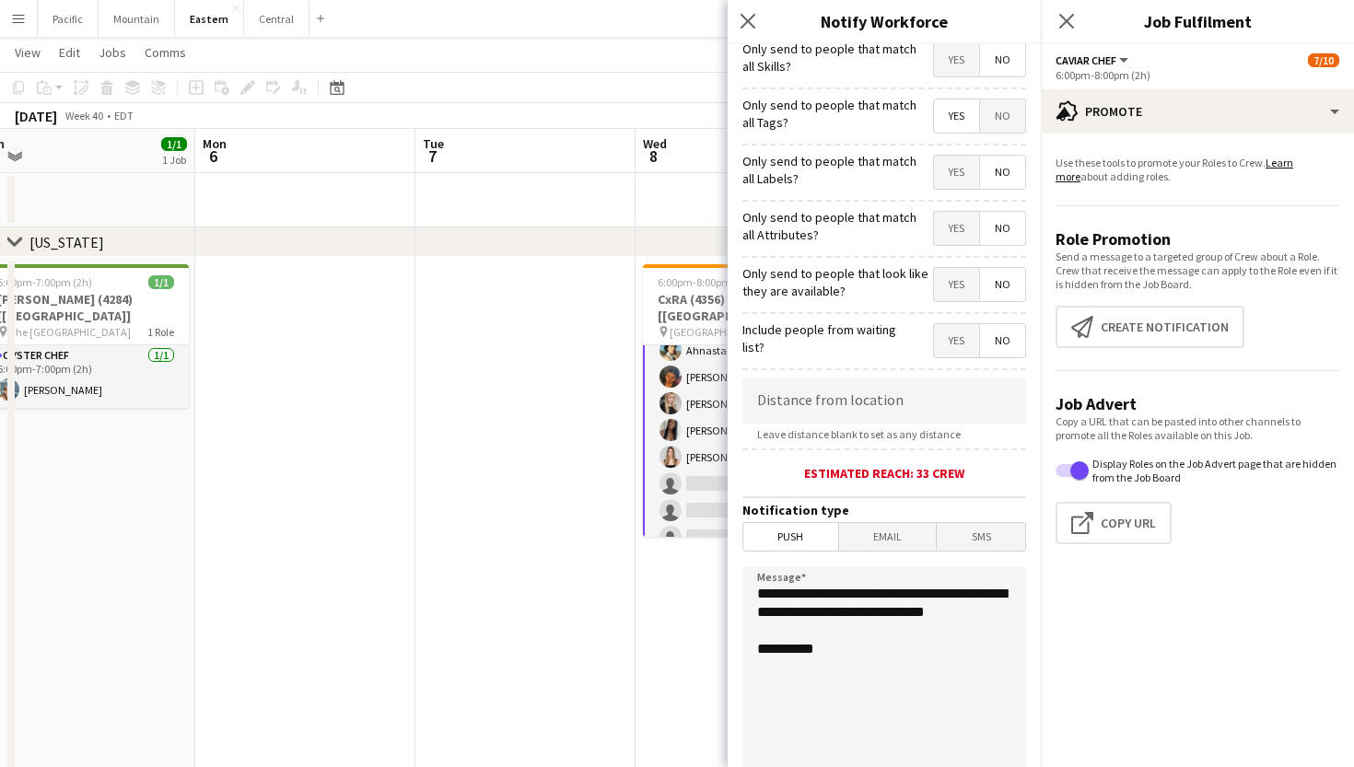
scroll to position [93, 0]
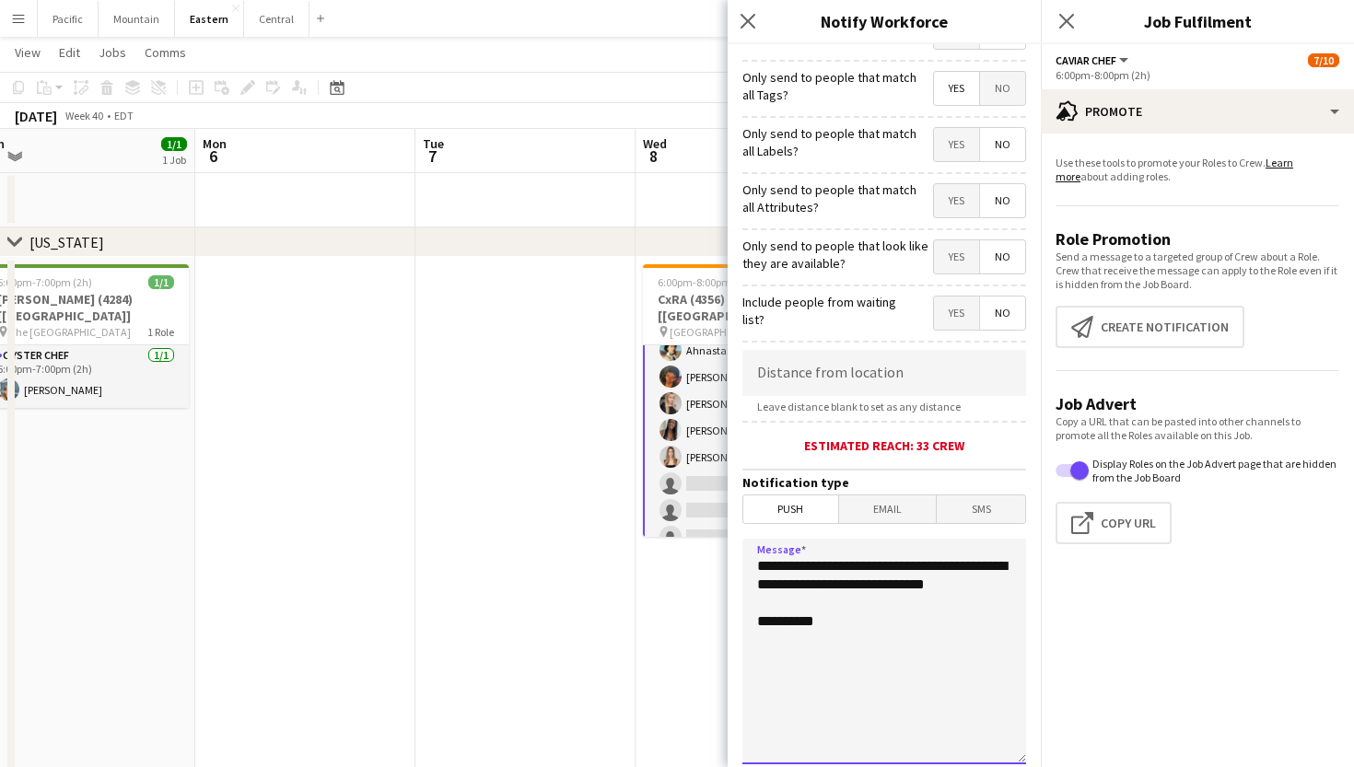
drag, startPoint x: 848, startPoint y: 603, endPoint x: 754, endPoint y: 565, distance: 101.2
click at [754, 565] on textarea "**********" at bounding box center [884, 652] width 284 height 226
paste textarea "**********"
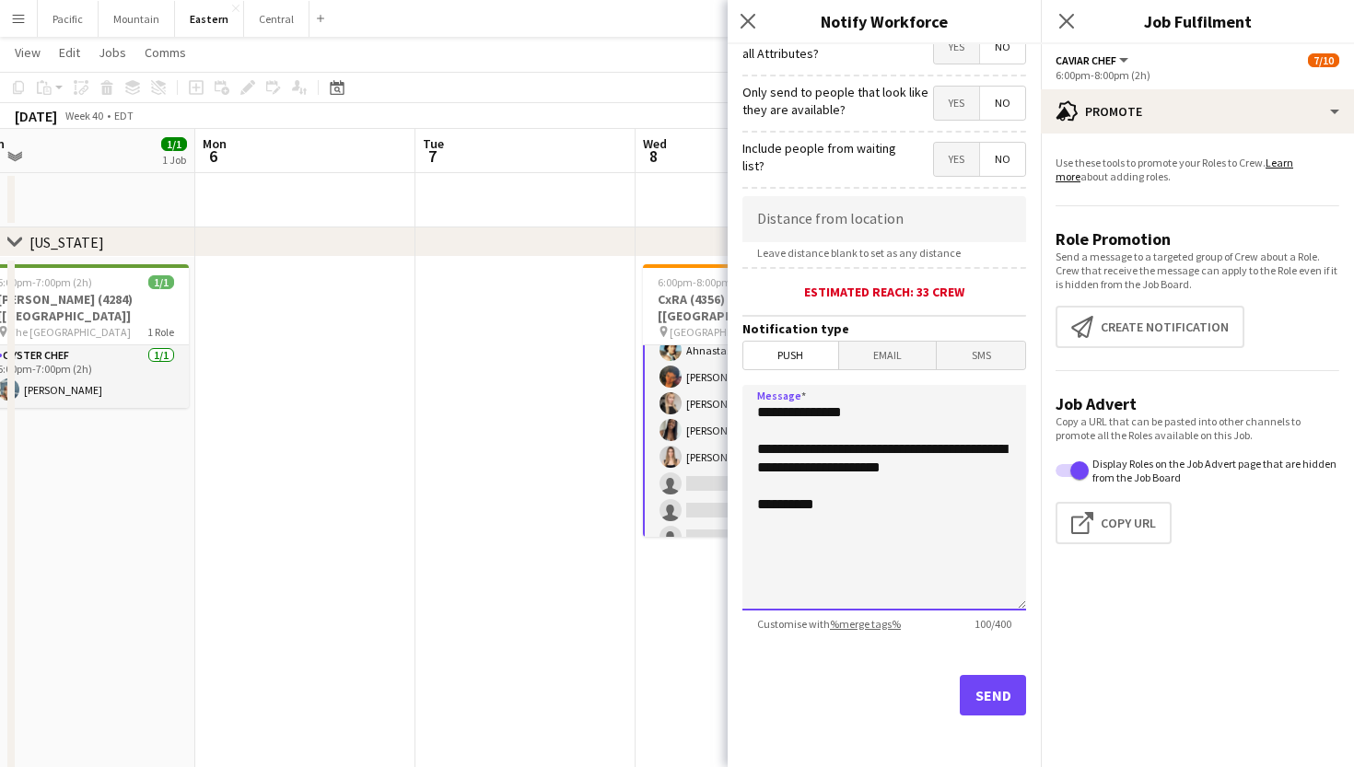
scroll to position [247, 0]
type textarea "**********"
click at [982, 693] on button "Send" at bounding box center [993, 695] width 66 height 41
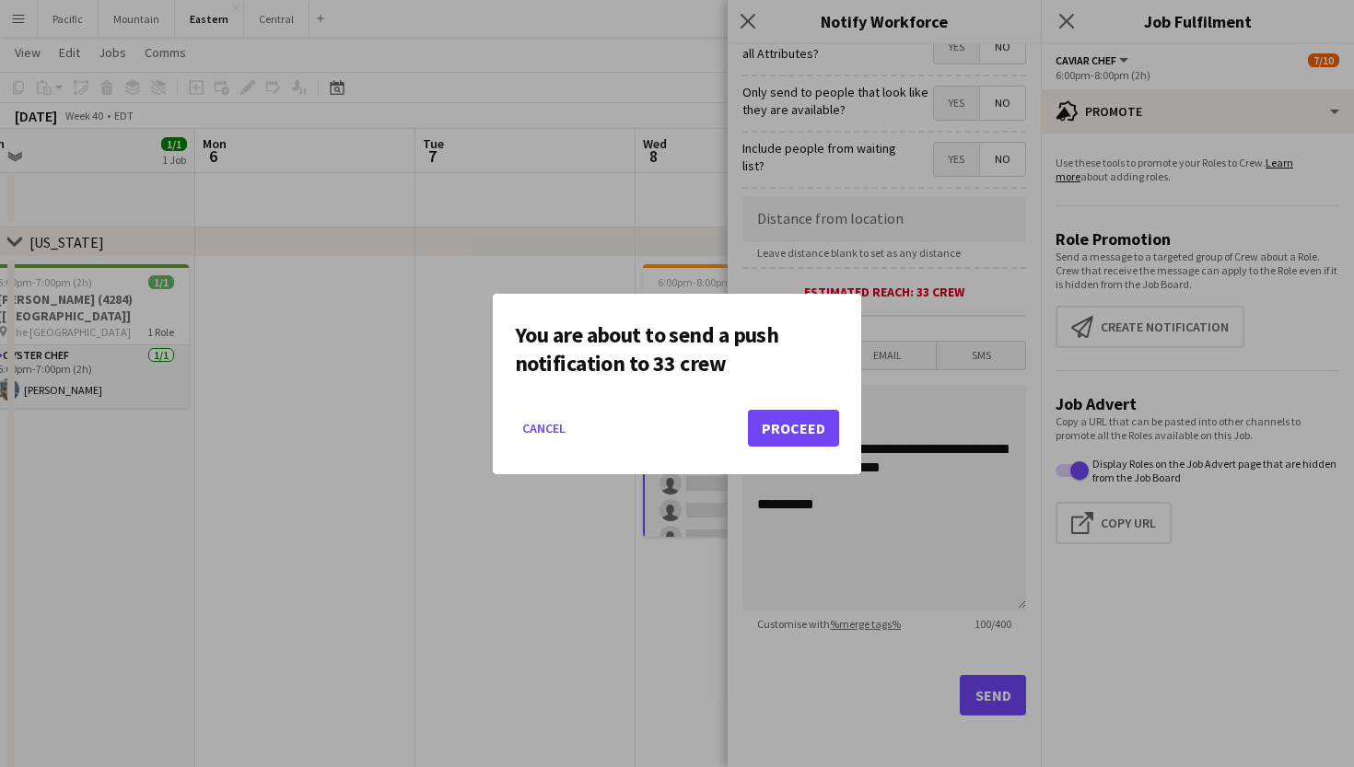
click at [798, 417] on button "Proceed" at bounding box center [793, 428] width 91 height 37
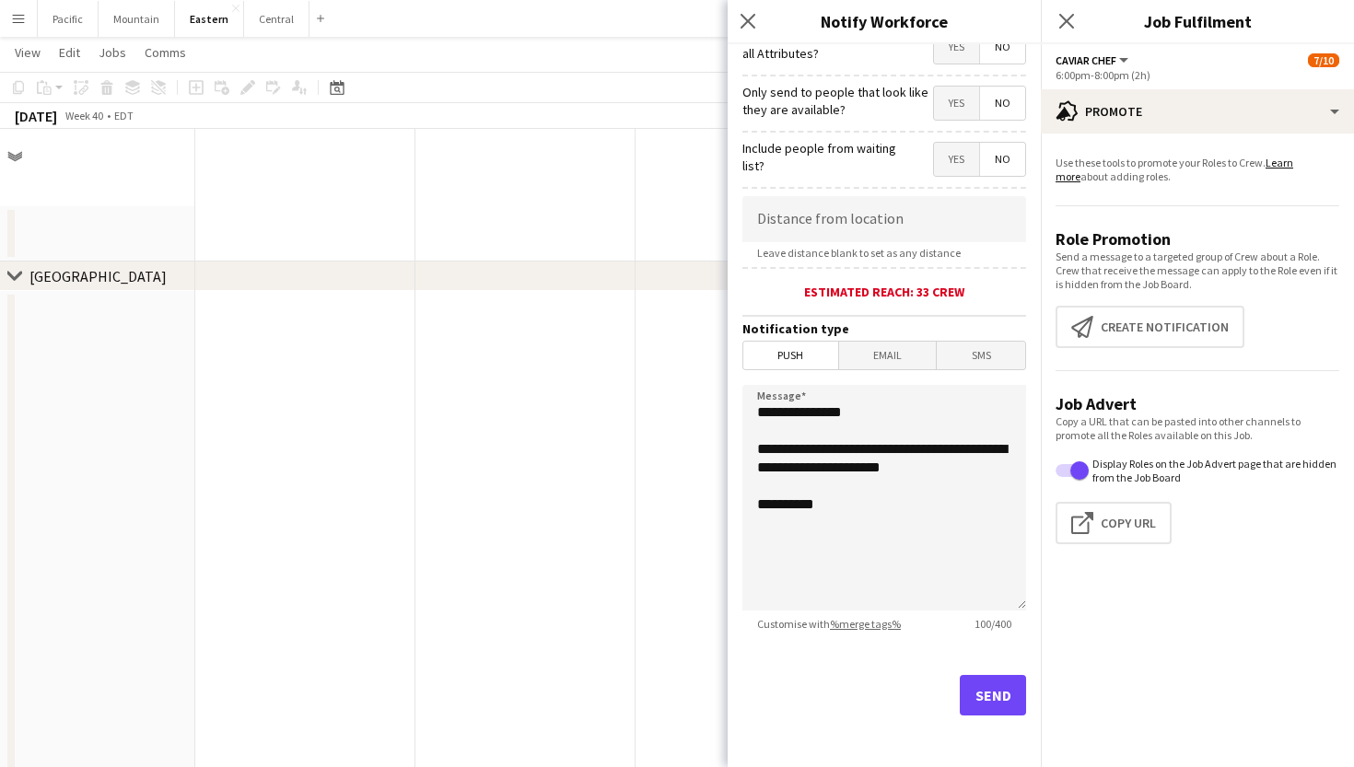
scroll to position [1050, 0]
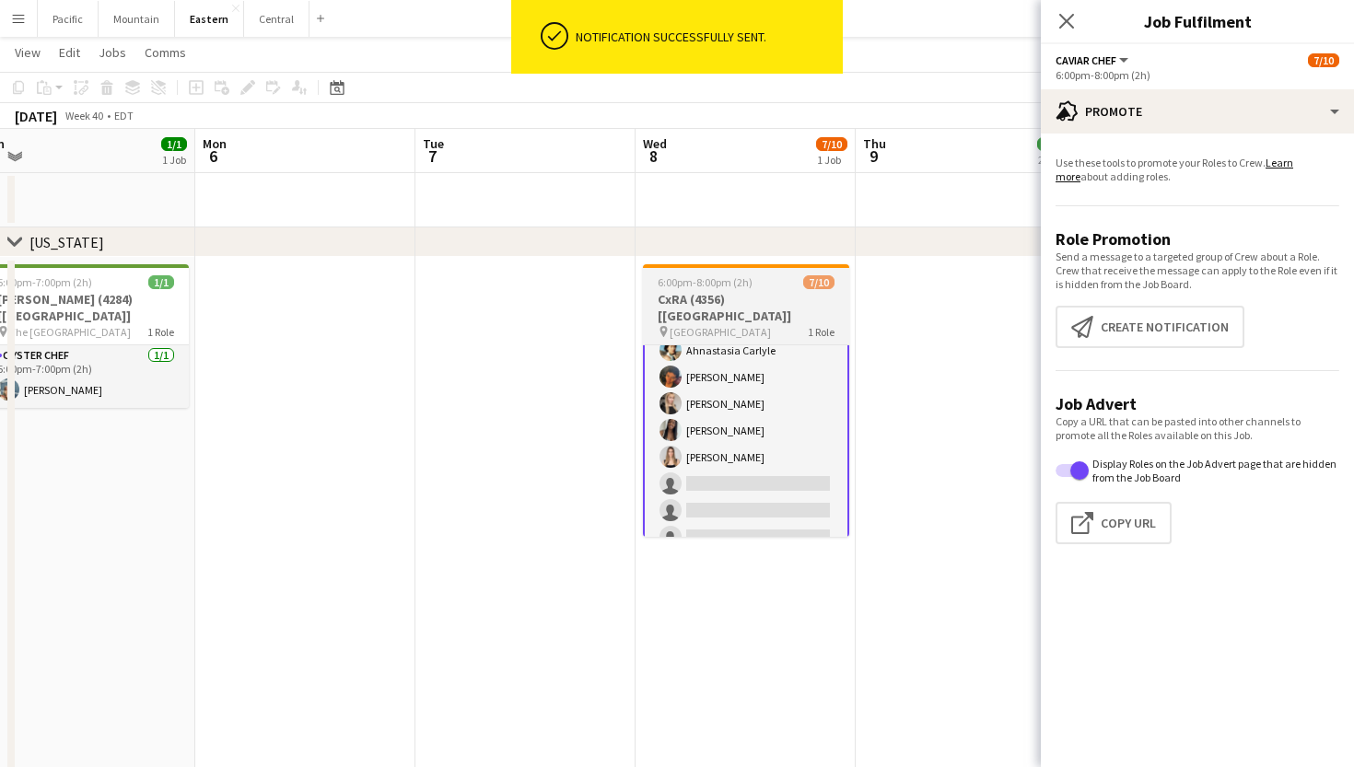
click at [755, 300] on h3 "CxRA (4356) [[GEOGRAPHIC_DATA]]" at bounding box center [746, 307] width 206 height 33
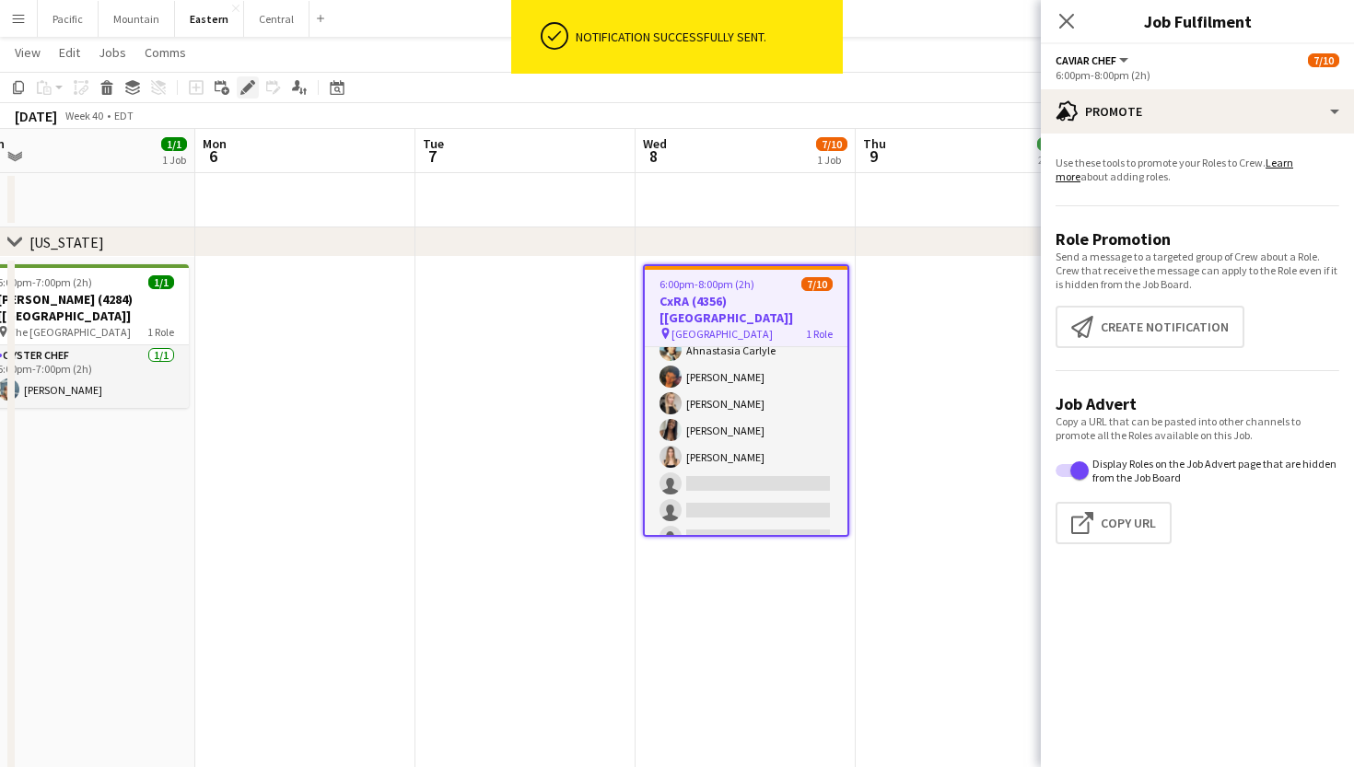
click at [245, 92] on icon at bounding box center [247, 88] width 10 height 10
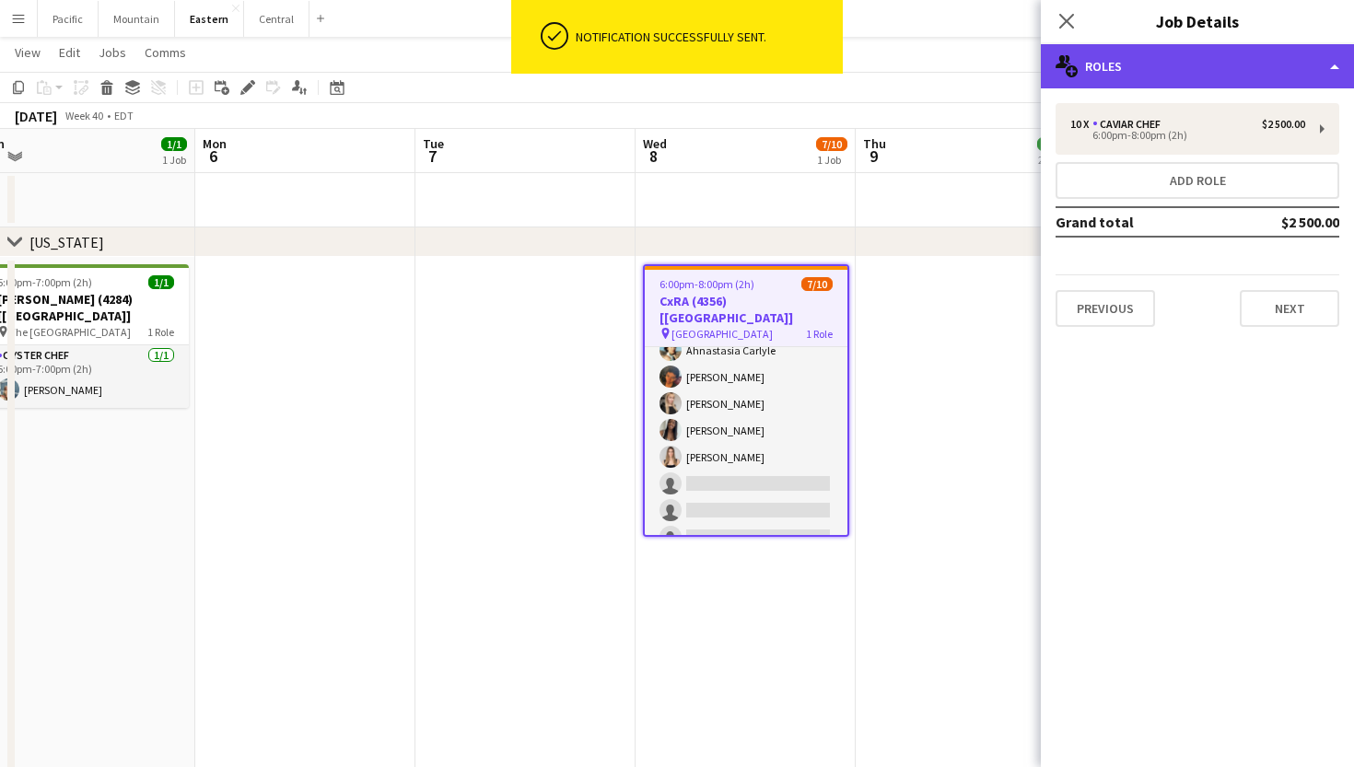
click at [1227, 84] on div "multiple-users-add Roles" at bounding box center [1197, 66] width 313 height 44
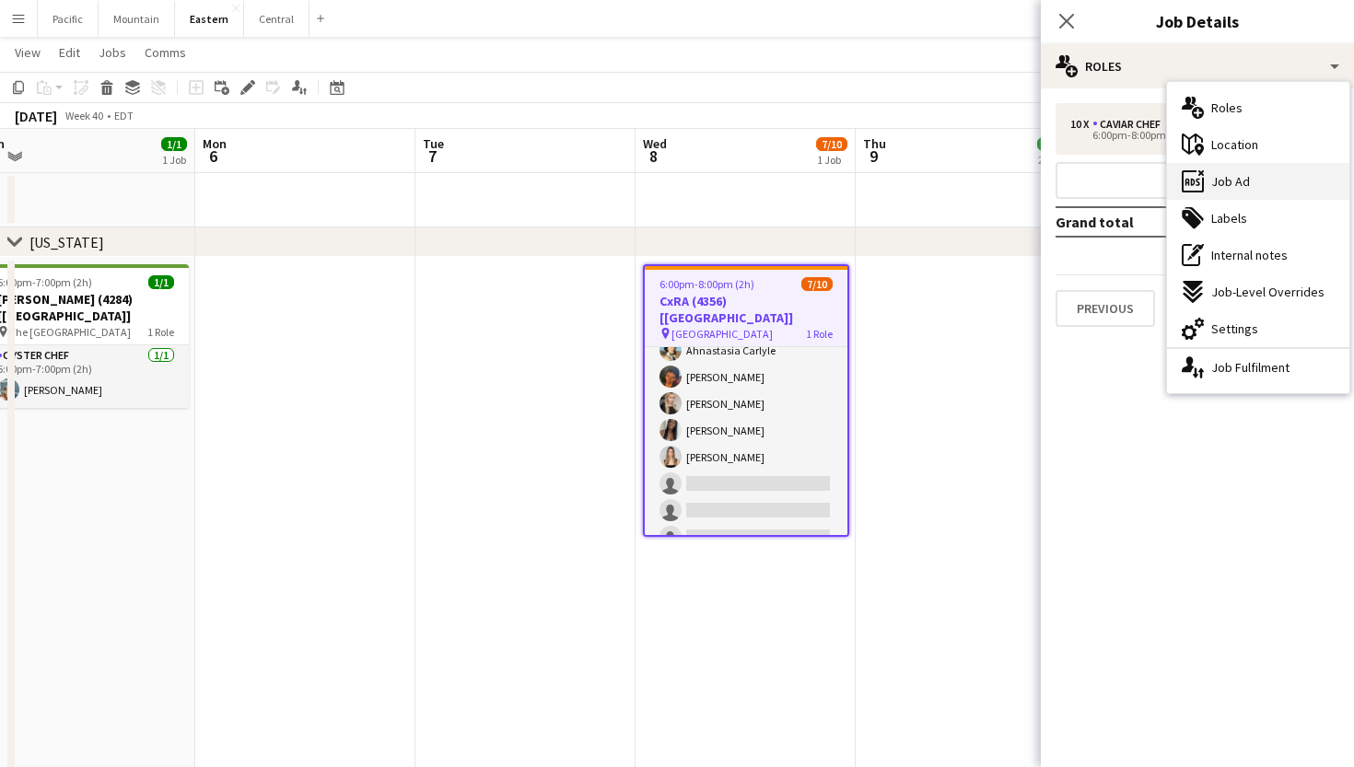
click at [1265, 174] on div "ads-window Job Ad" at bounding box center [1258, 181] width 182 height 37
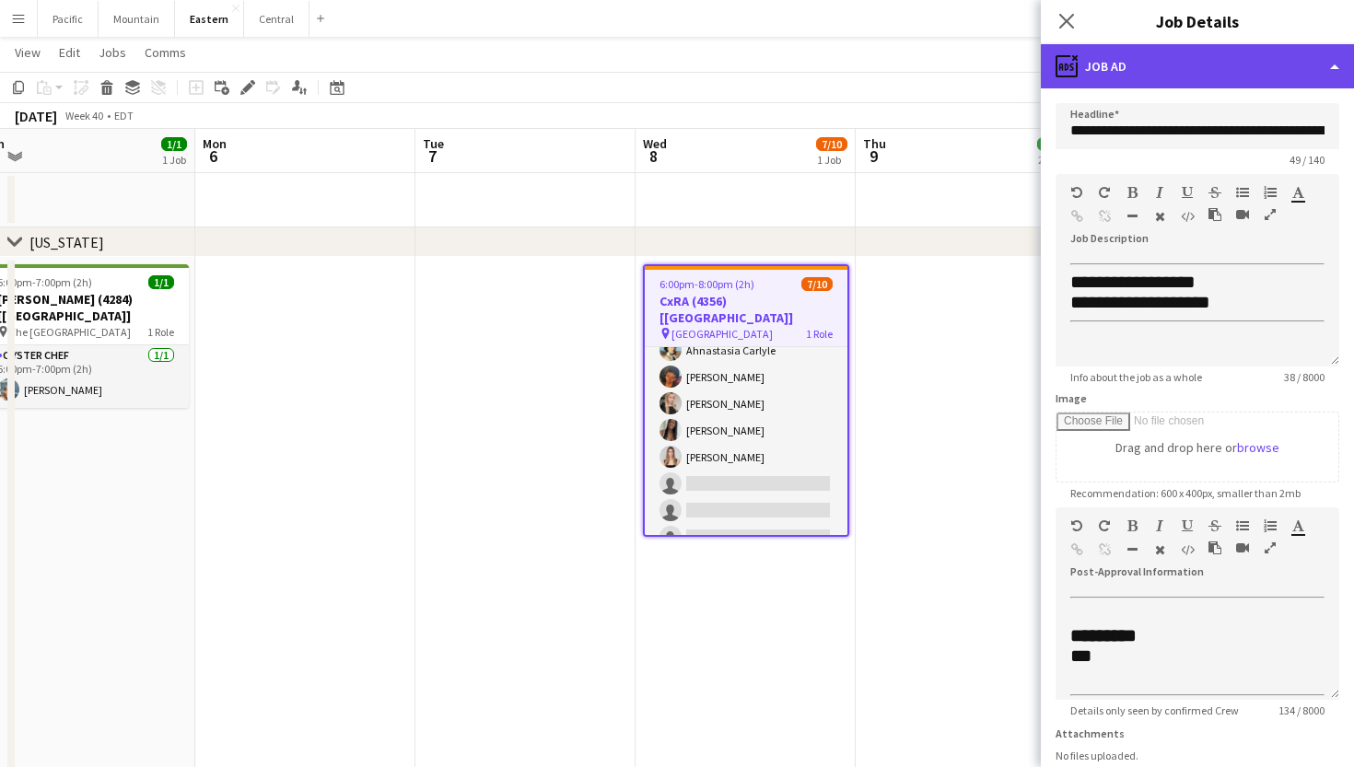
click at [1181, 74] on div "ads-window Job Ad" at bounding box center [1197, 66] width 313 height 44
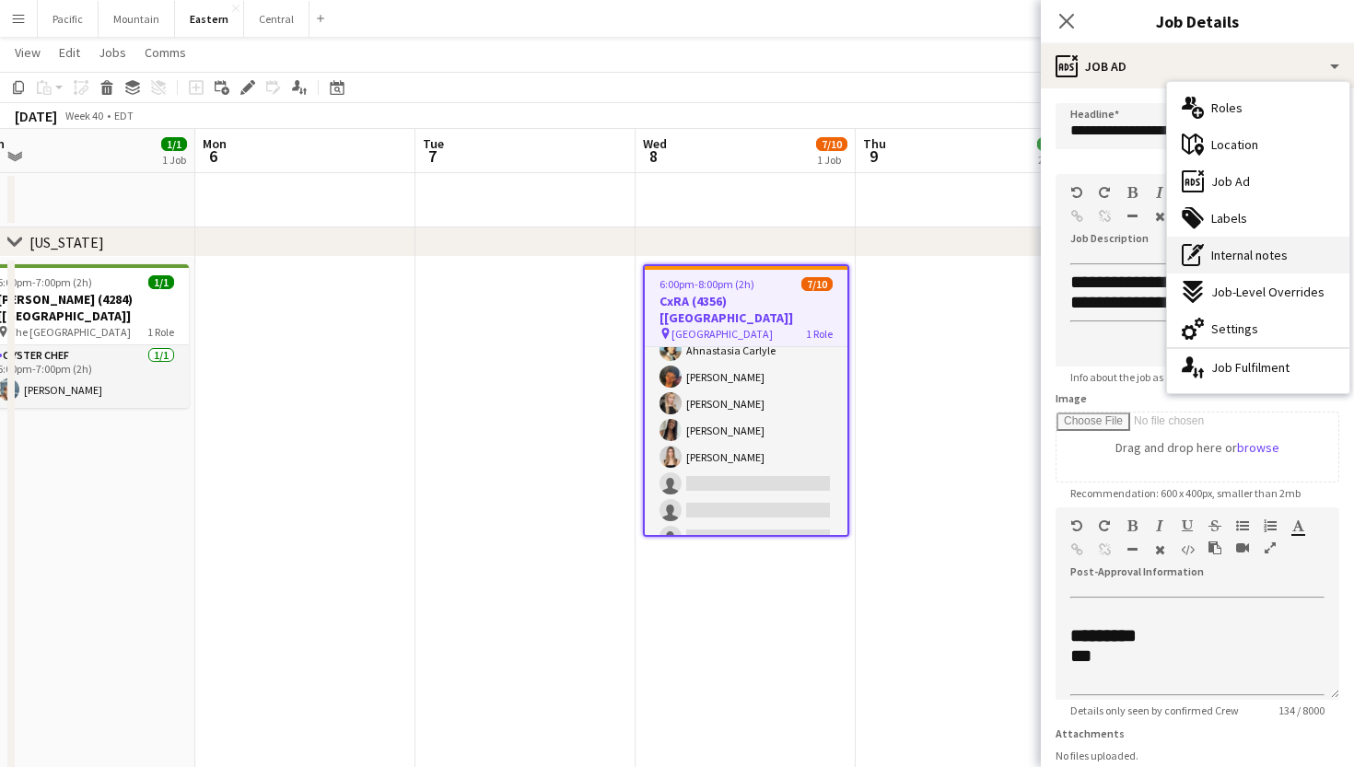
click at [1253, 243] on div "pen-write Internal notes" at bounding box center [1258, 255] width 182 height 37
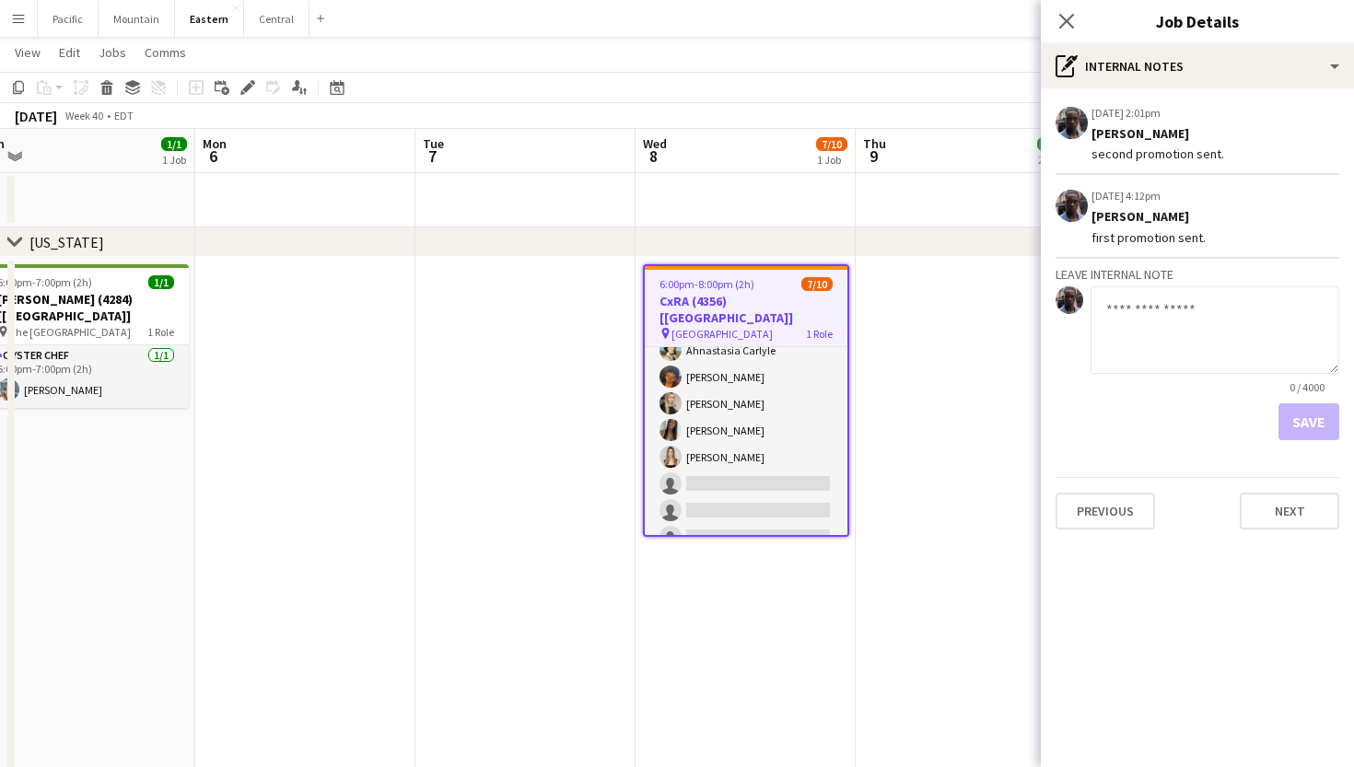
click at [1165, 335] on textarea at bounding box center [1214, 329] width 249 height 87
type textarea "**********"
click at [1301, 409] on button "Save" at bounding box center [1308, 421] width 61 height 37
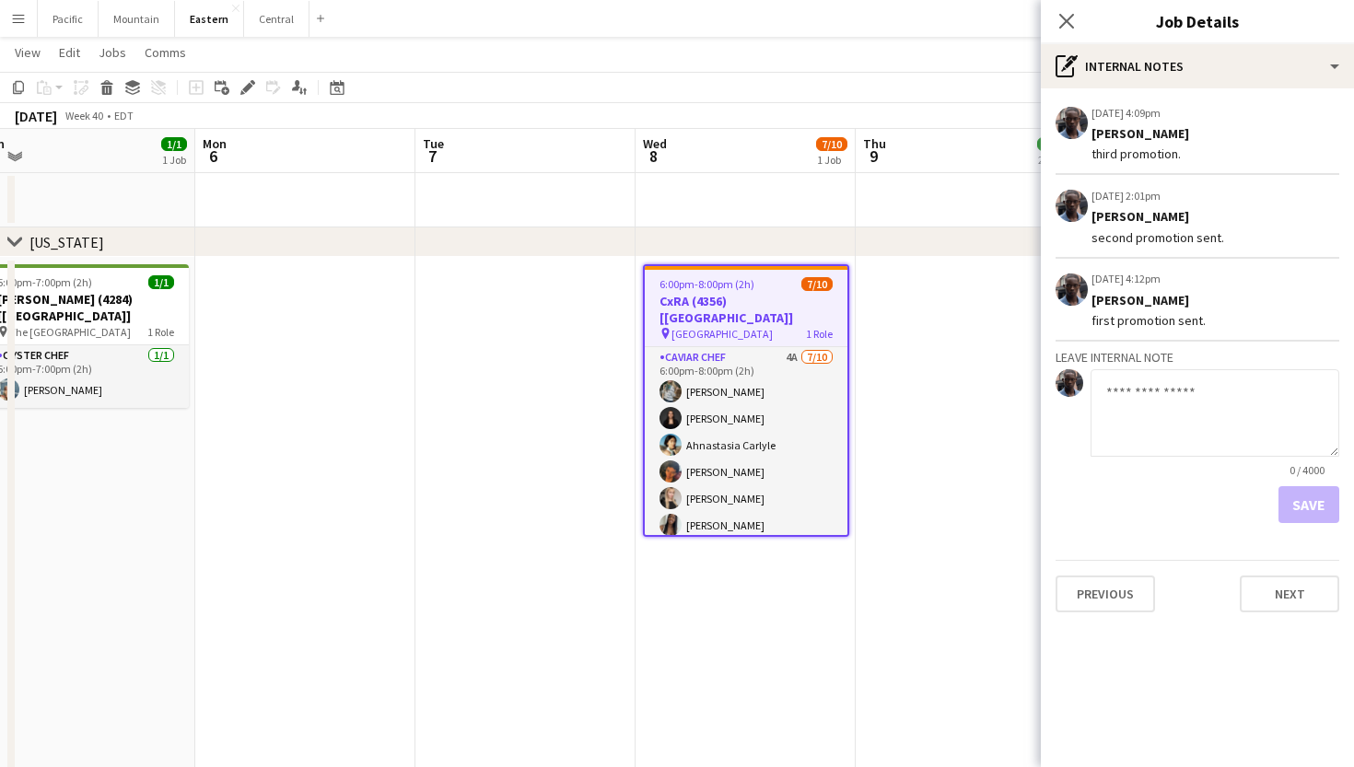
scroll to position [0, 0]
click at [1069, 18] on icon at bounding box center [1065, 20] width 17 height 17
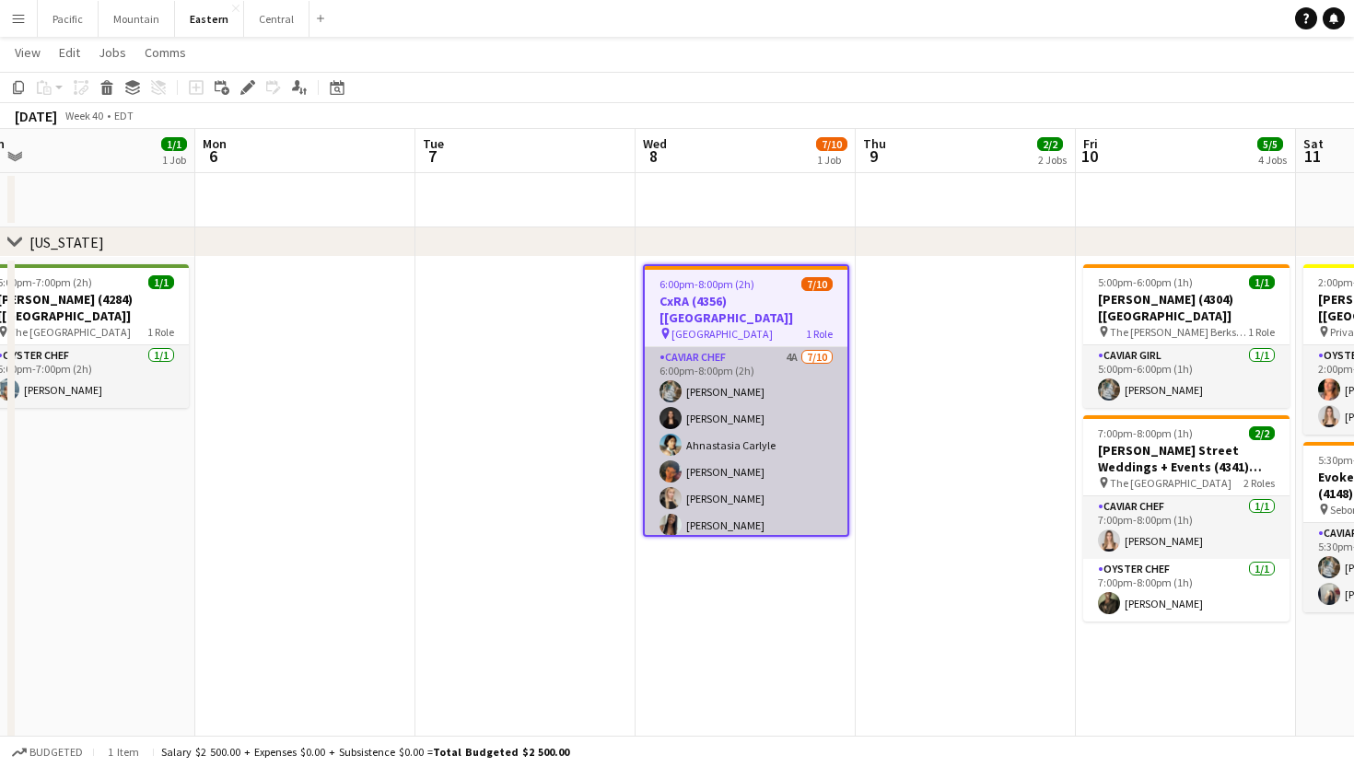
click at [744, 347] on app-card-role "Caviar Chef 4A [DATE] 6:00pm-8:00pm (2h) [PERSON_NAME] [PERSON_NAME] Ahnastasia…" at bounding box center [746, 498] width 203 height 303
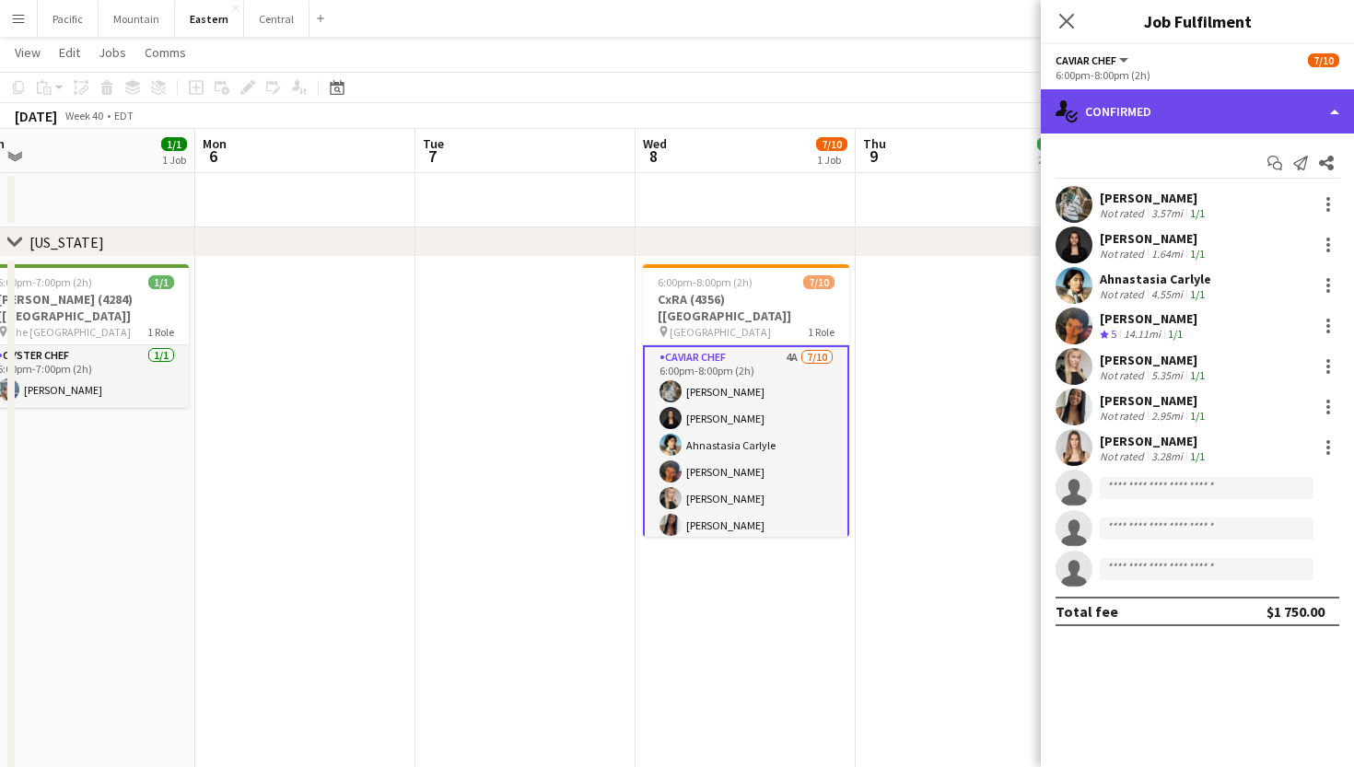
click at [1109, 126] on div "single-neutral-actions-check-2 Confirmed" at bounding box center [1197, 111] width 313 height 44
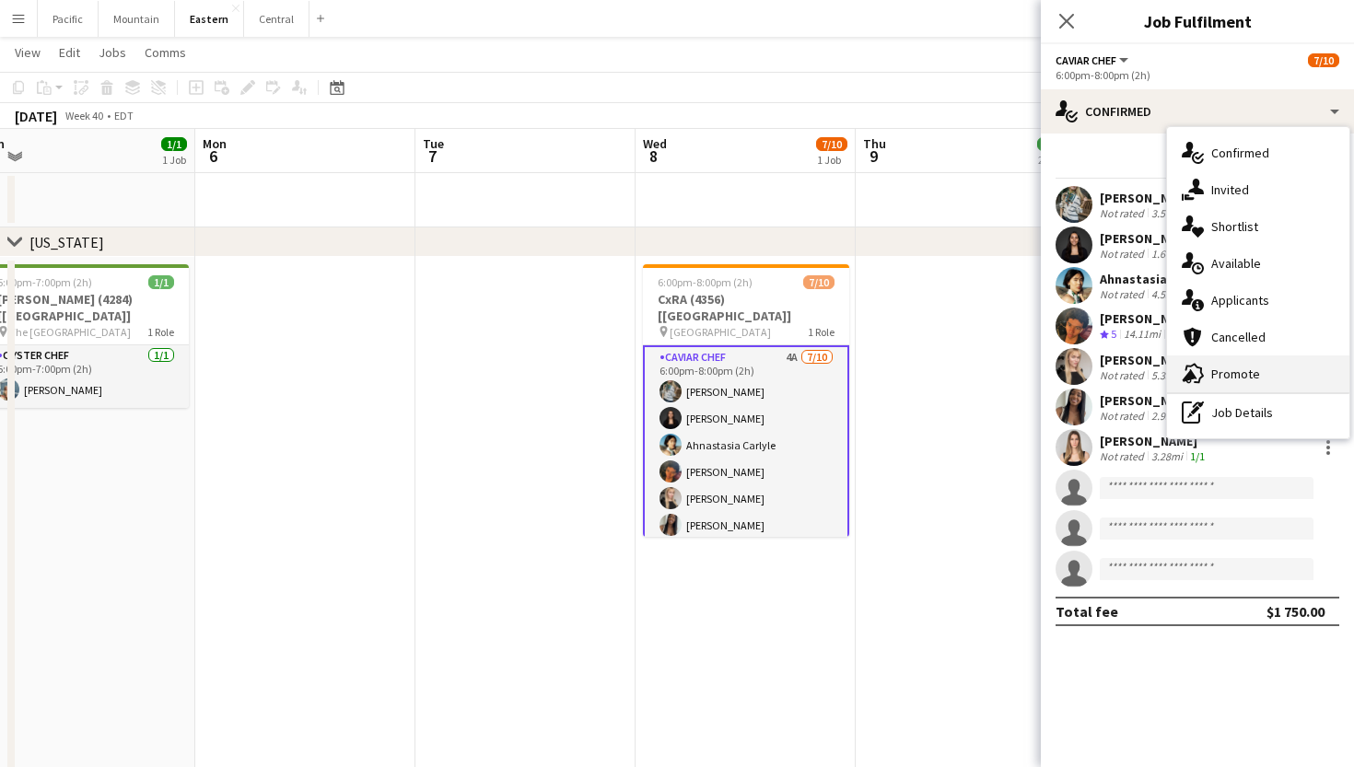
click at [1247, 373] on span "Promote" at bounding box center [1235, 374] width 49 height 17
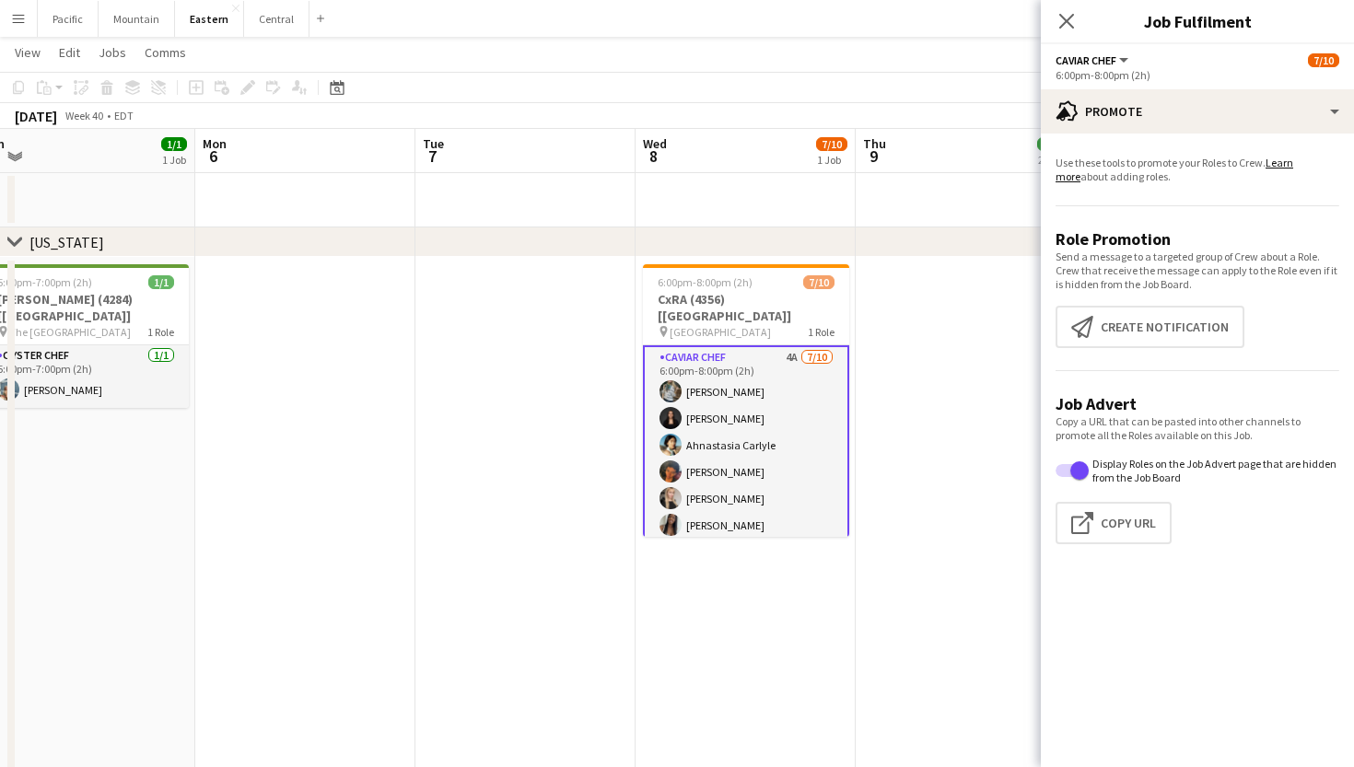
click at [1247, 373] on app-promote-tab "Use these tools to promote your Roles to Crew. Learn more about adding roles. R…" at bounding box center [1197, 353] width 313 height 411
click at [782, 289] on app-job-card "6:00pm-8:00pm (2h) 7/10 CxRA (4356) [[GEOGRAPHIC_DATA]] pin Lincoln Center 1 Ro…" at bounding box center [746, 400] width 206 height 273
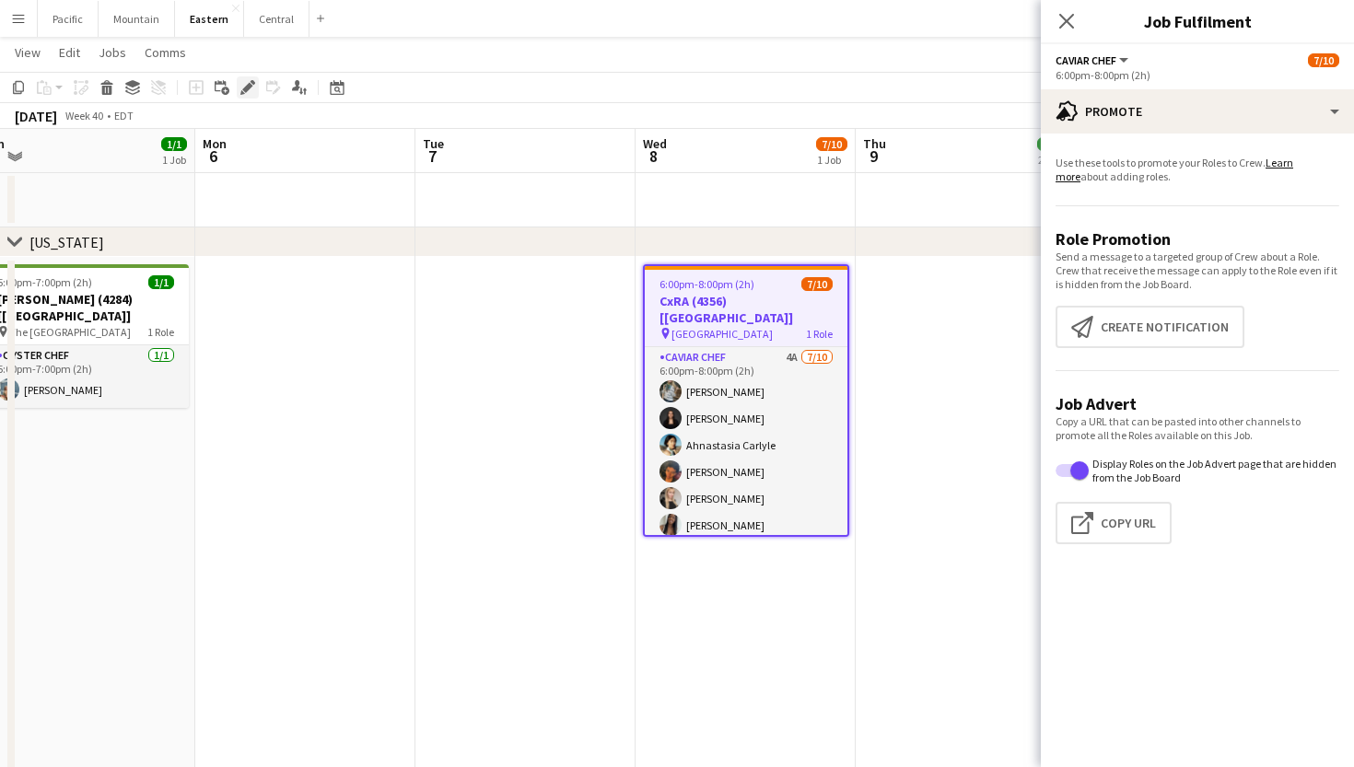
click at [246, 91] on icon at bounding box center [247, 88] width 10 height 10
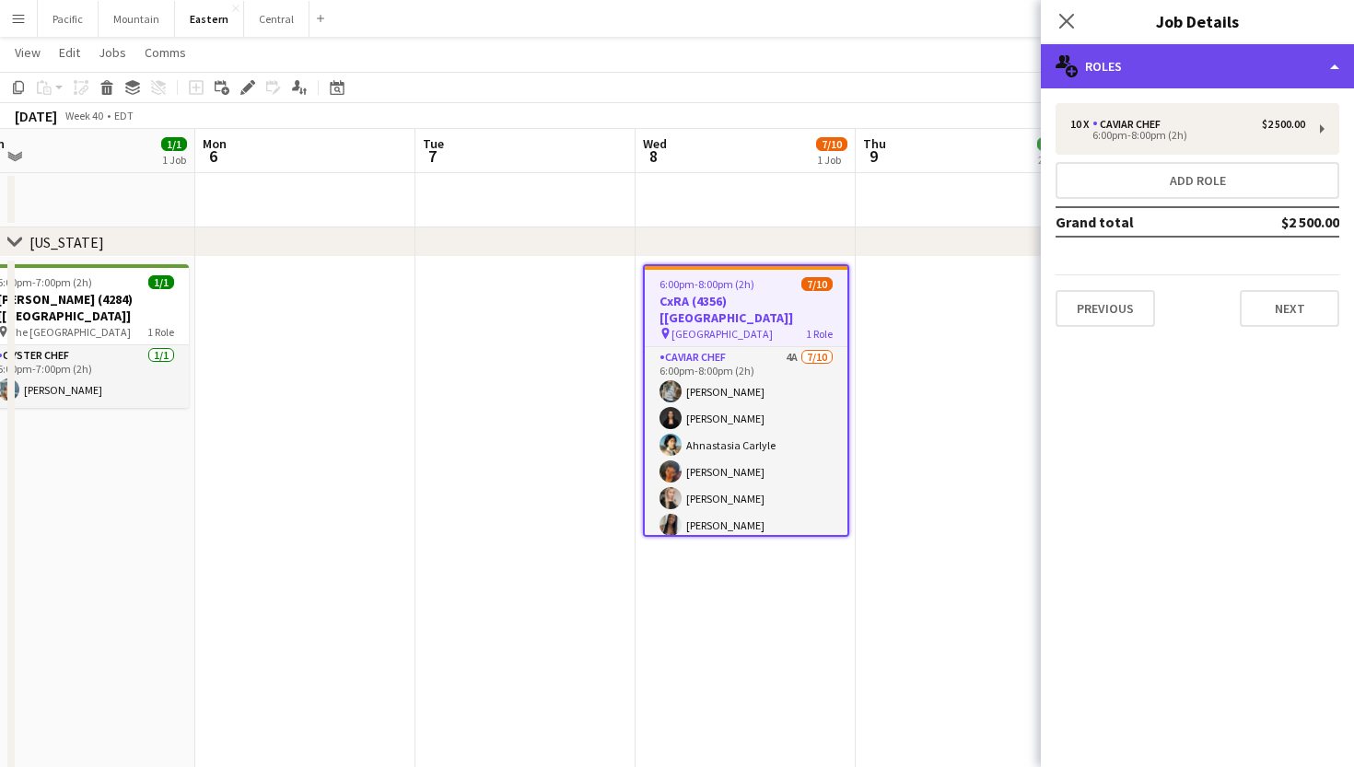
click at [1198, 87] on div "multiple-users-add Roles" at bounding box center [1197, 66] width 313 height 44
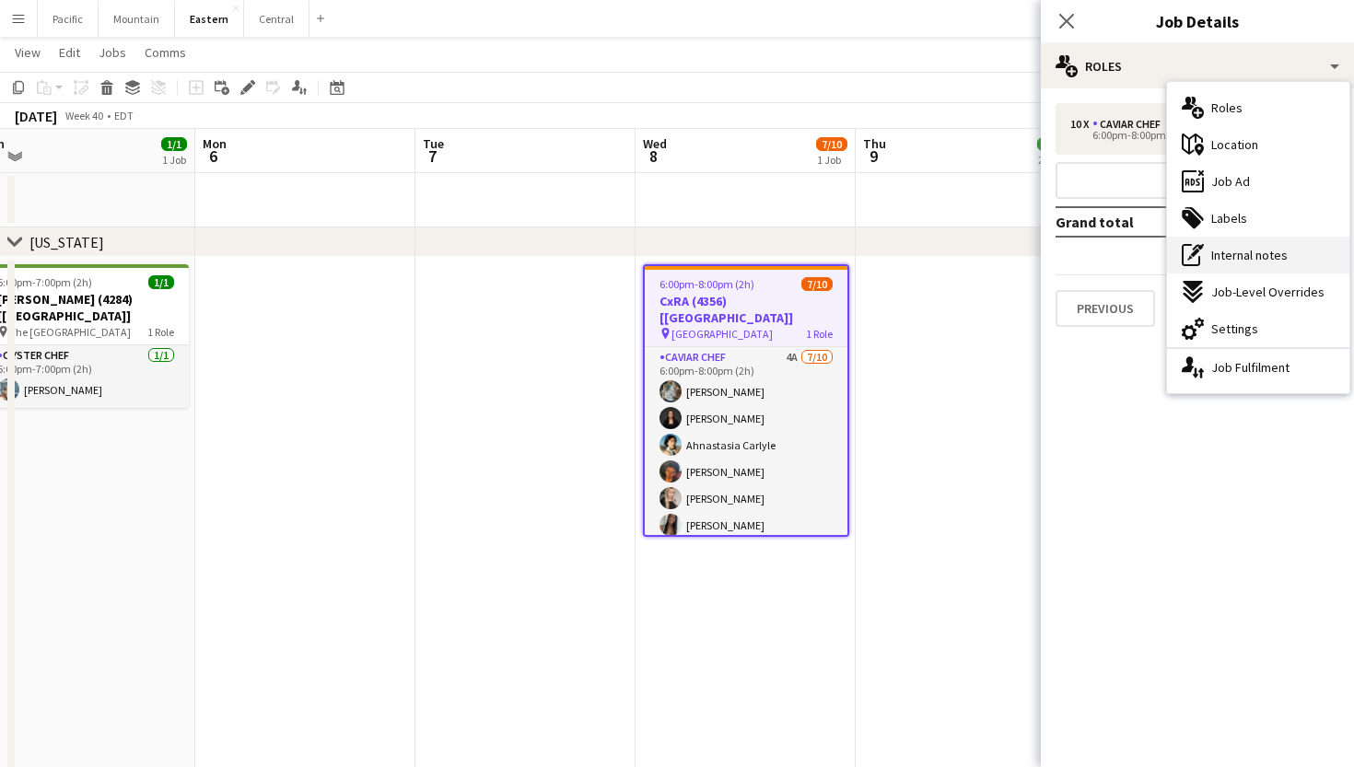
click at [1256, 254] on span "Internal notes" at bounding box center [1249, 255] width 76 height 17
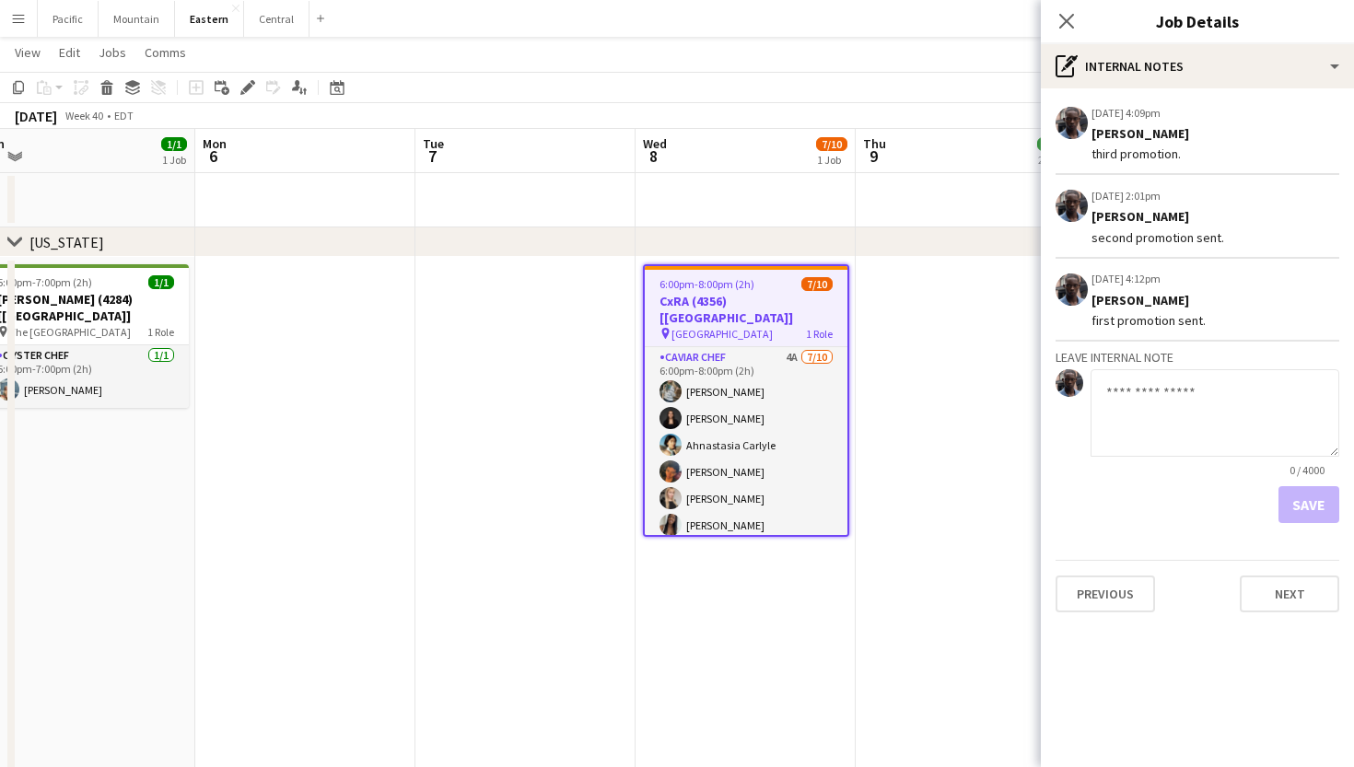
click at [1165, 388] on textarea at bounding box center [1214, 412] width 249 height 87
type textarea "**********"
click at [1320, 483] on form "**********" at bounding box center [1197, 446] width 284 height 154
click at [1315, 504] on button "Save" at bounding box center [1308, 504] width 61 height 37
